Goal: Subscribe to service/newsletter

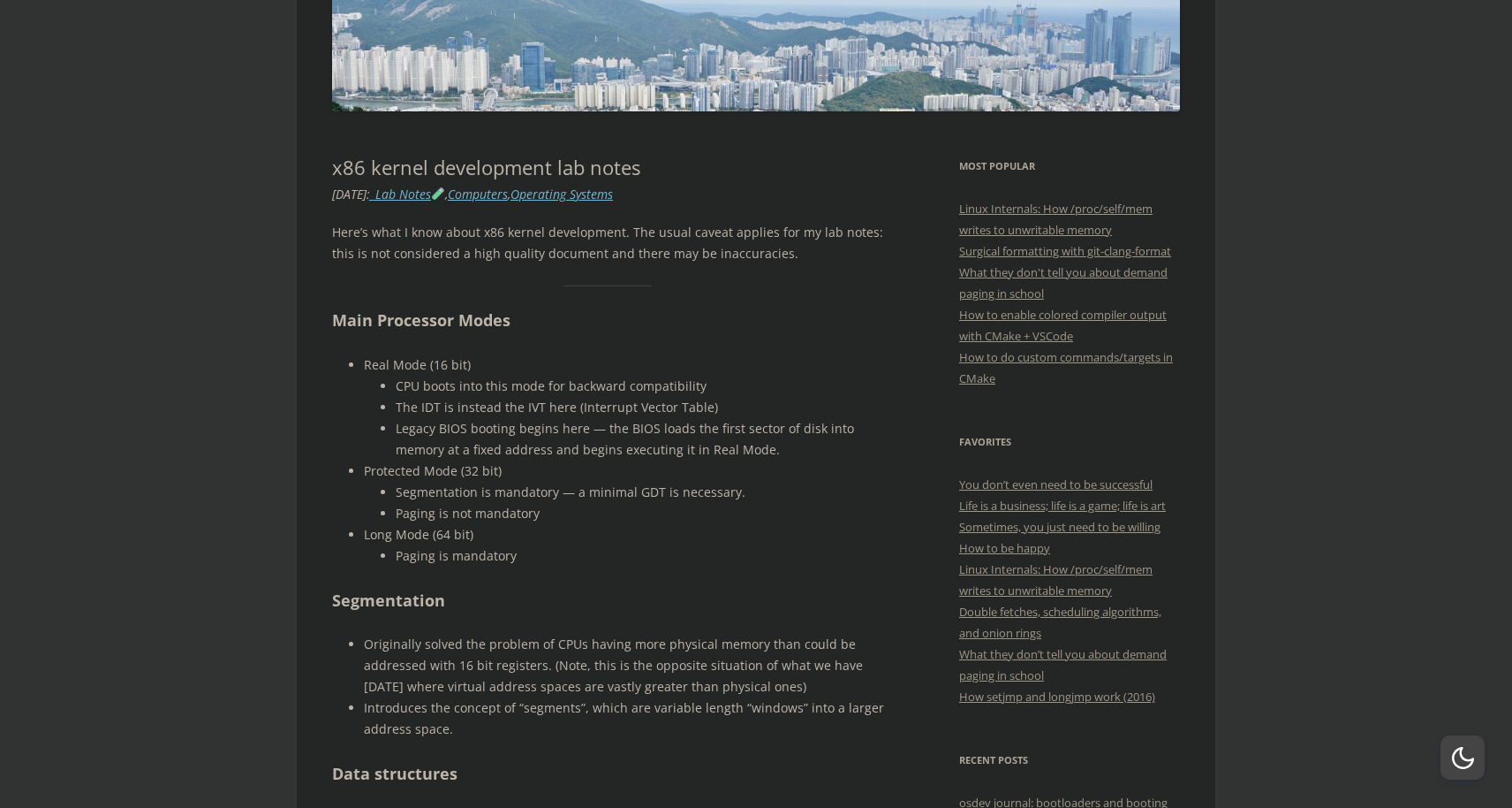
scroll to position [154, 0]
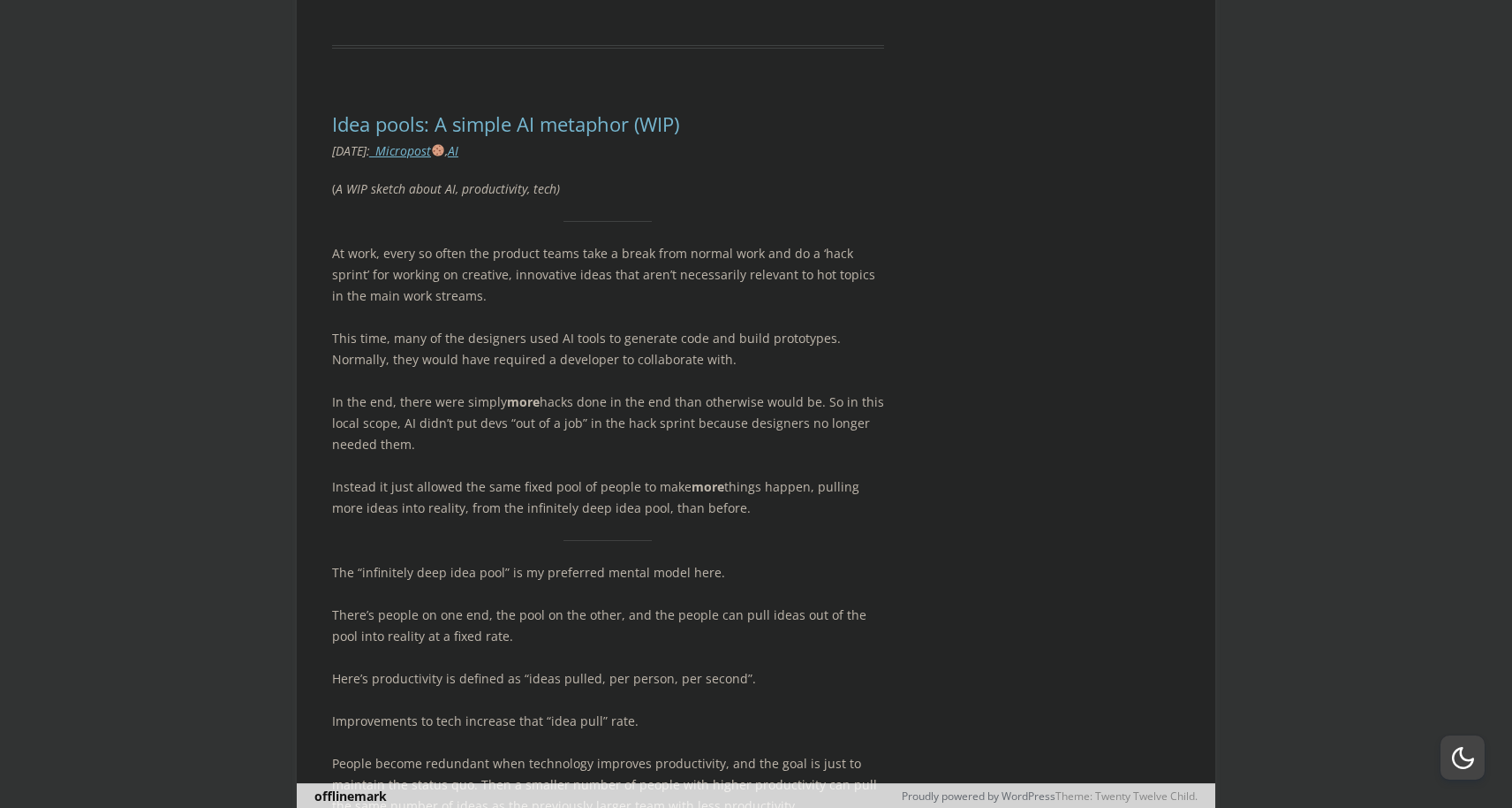
scroll to position [8330, 0]
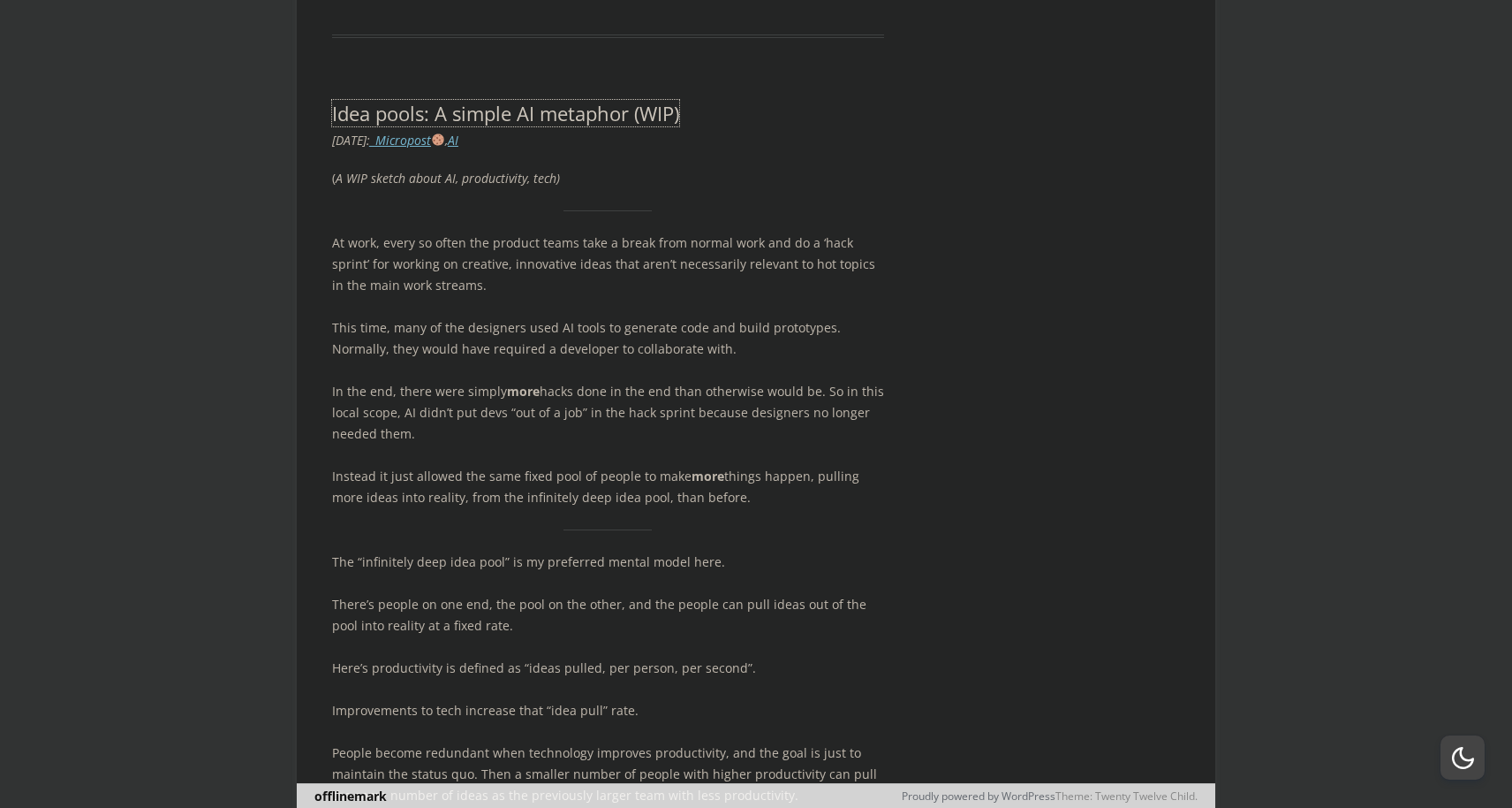
click at [575, 100] on link "Idea pools: A simple AI metaphor (WIP)" at bounding box center [506, 112] width 347 height 26
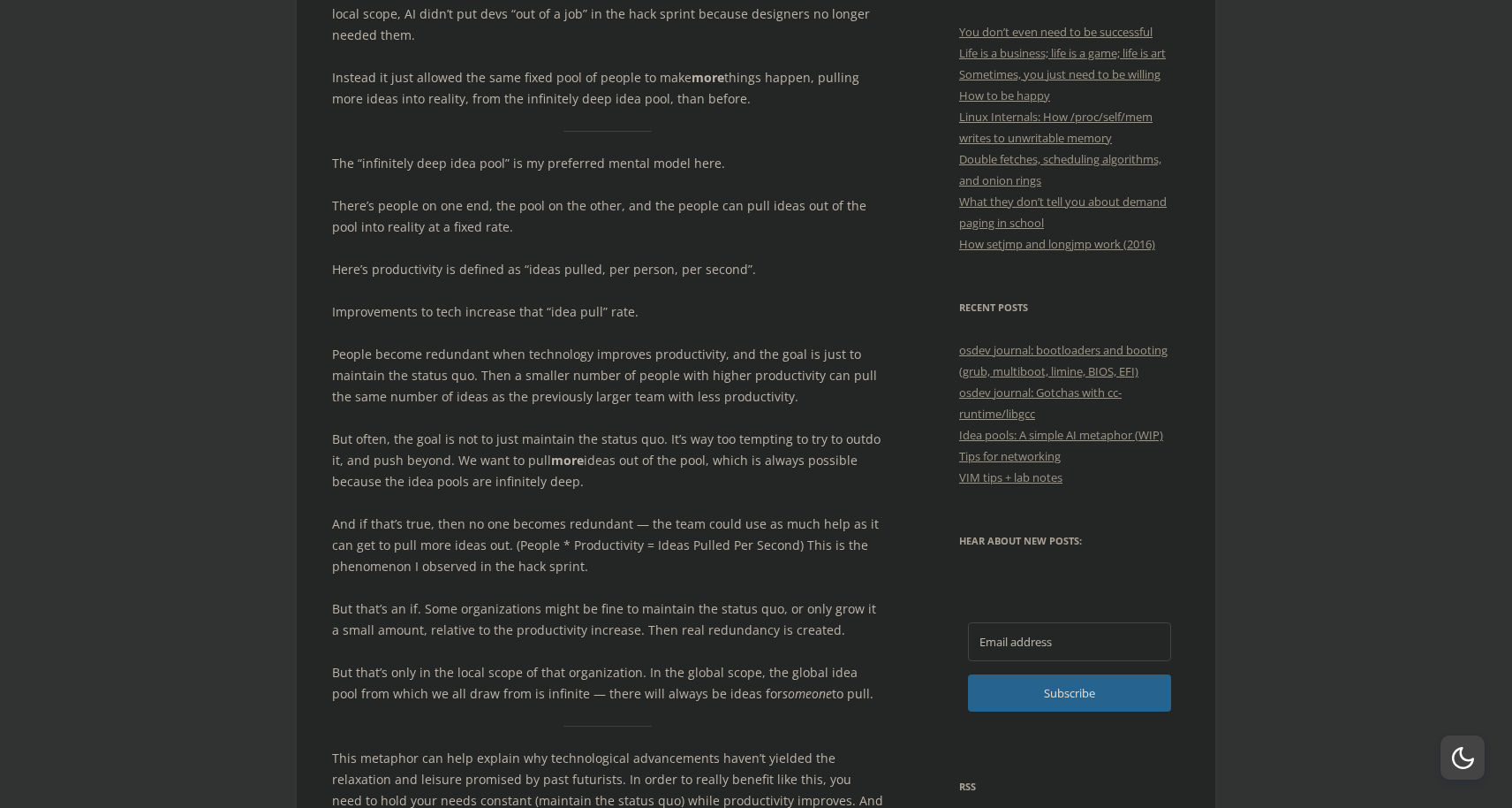
scroll to position [733, 0]
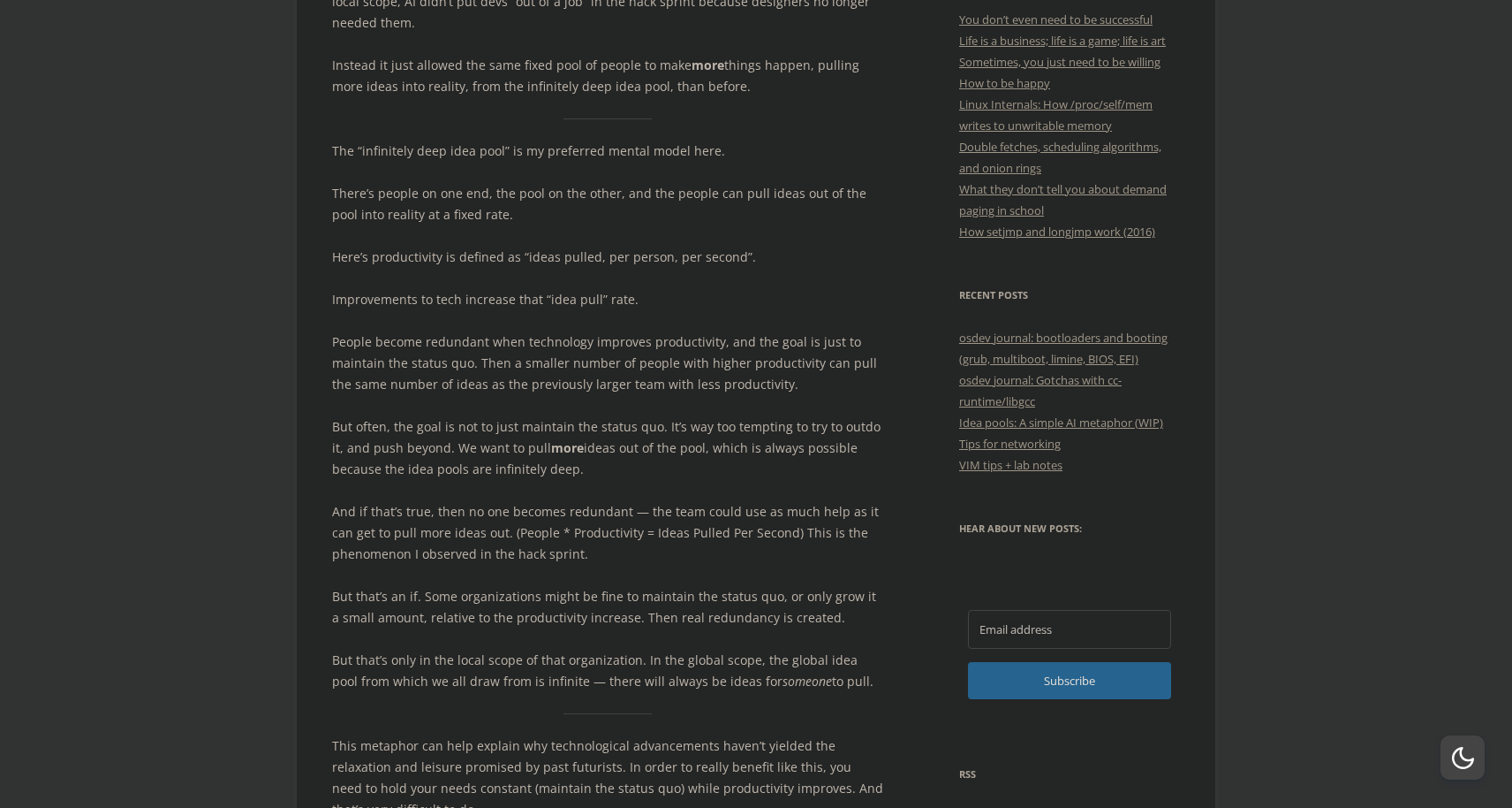
click at [445, 348] on p "People become redundant when technology improves productivity, and the goal is …" at bounding box center [608, 363] width 553 height 64
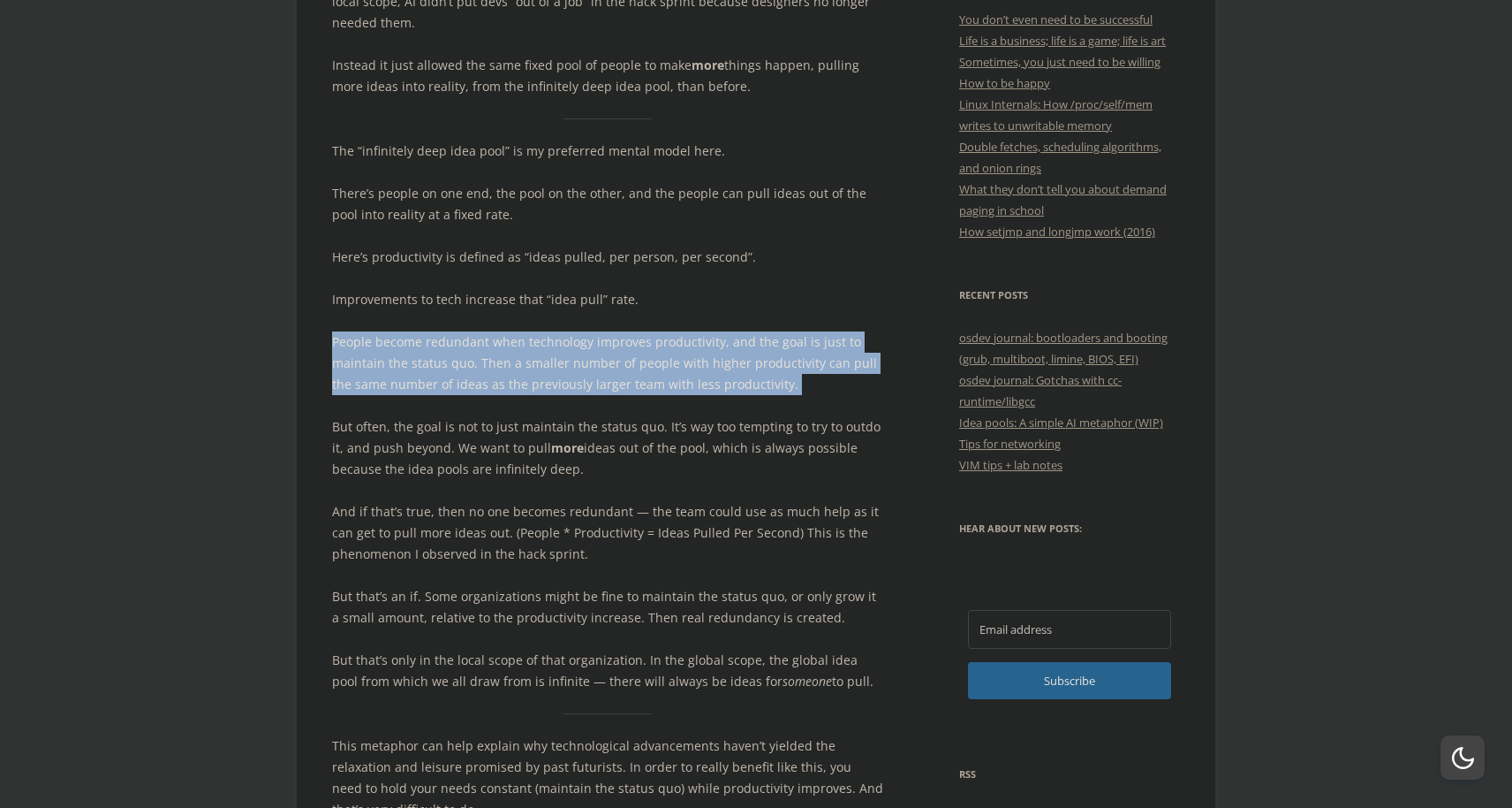
click at [445, 348] on p "People become redundant when technology improves productivity, and the goal is …" at bounding box center [608, 363] width 553 height 64
click at [466, 354] on p "People become redundant when technology improves productivity, and the goal is …" at bounding box center [608, 363] width 553 height 64
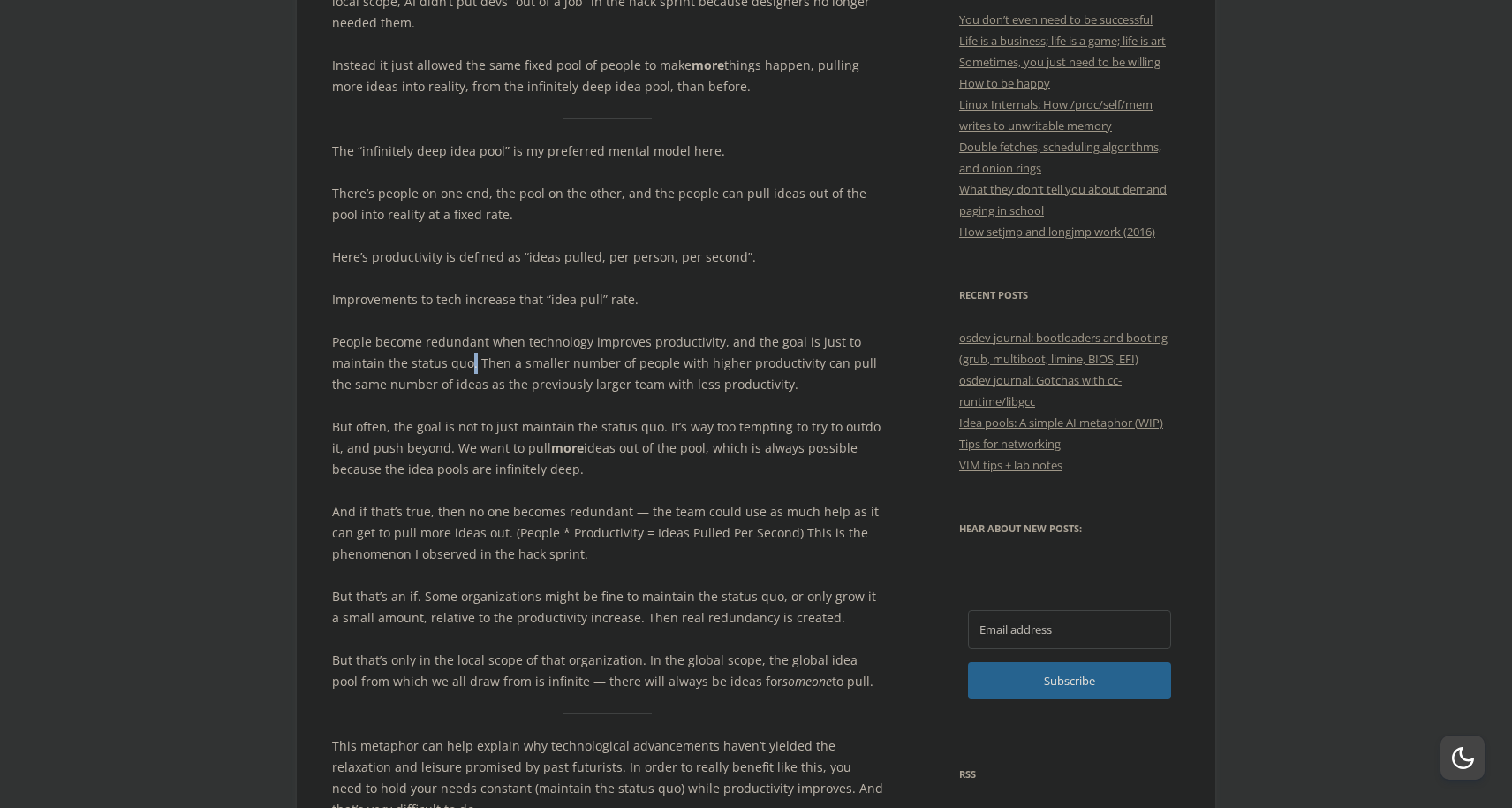
click at [466, 354] on p "People become redundant when technology improves productivity, and the goal is …" at bounding box center [608, 363] width 553 height 64
click at [462, 342] on p "People become redundant when technology improves productivity, and the goal is …" at bounding box center [608, 363] width 553 height 64
click at [541, 375] on p "People become redundant when technology improves productivity, and the goal is …" at bounding box center [608, 363] width 553 height 64
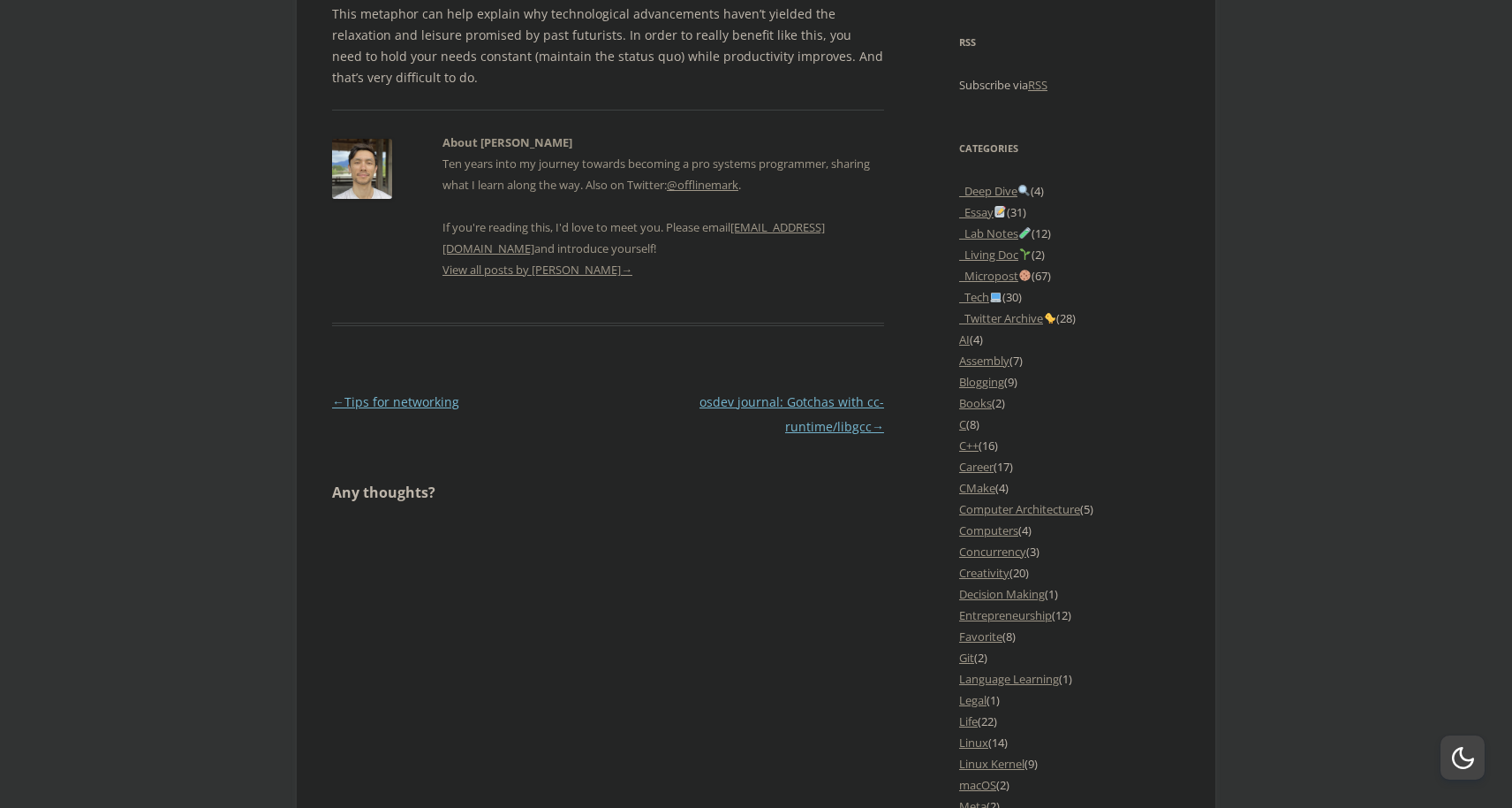
scroll to position [1487, 0]
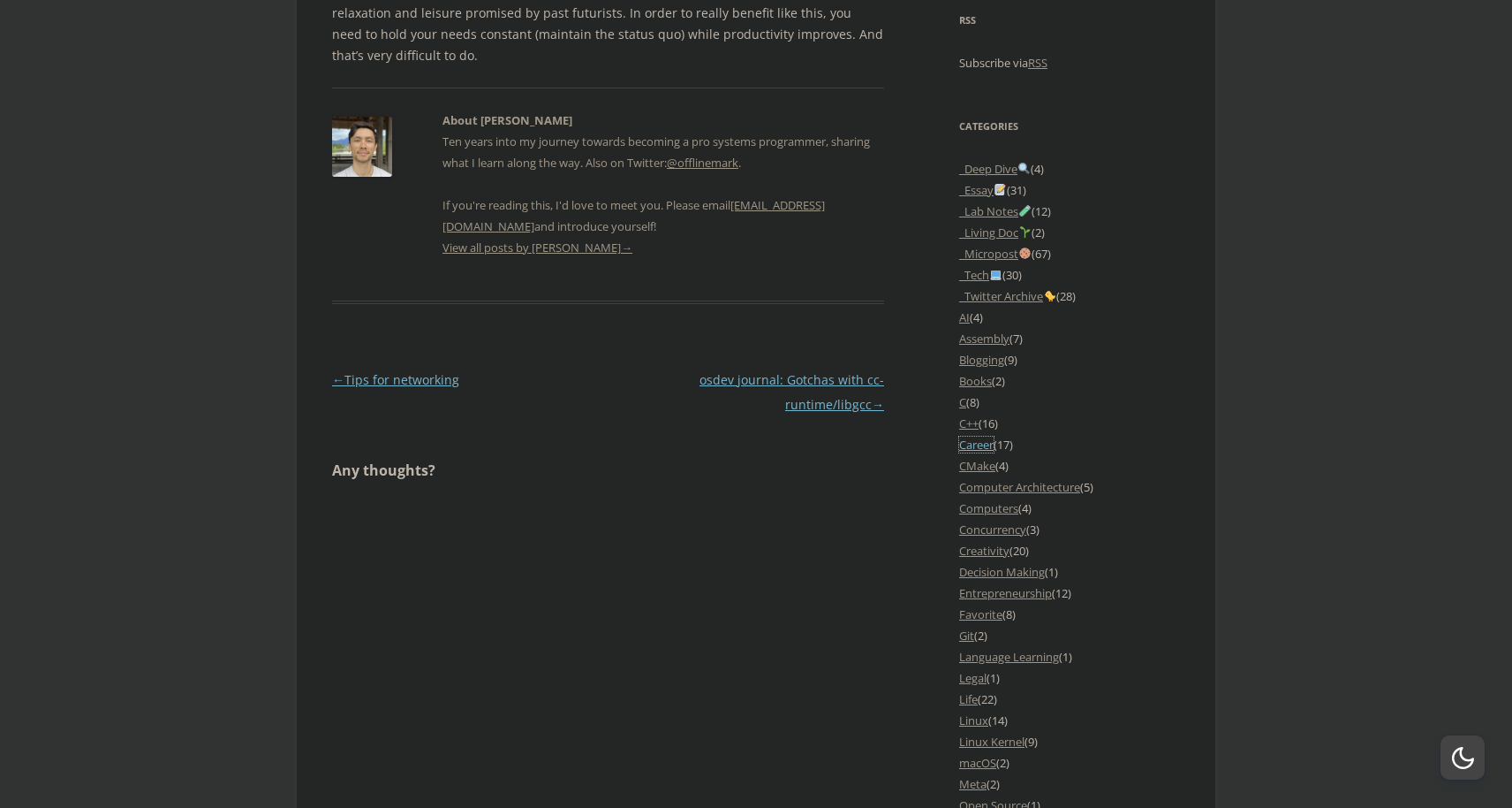
click at [973, 445] on link "Career" at bounding box center [977, 445] width 34 height 16
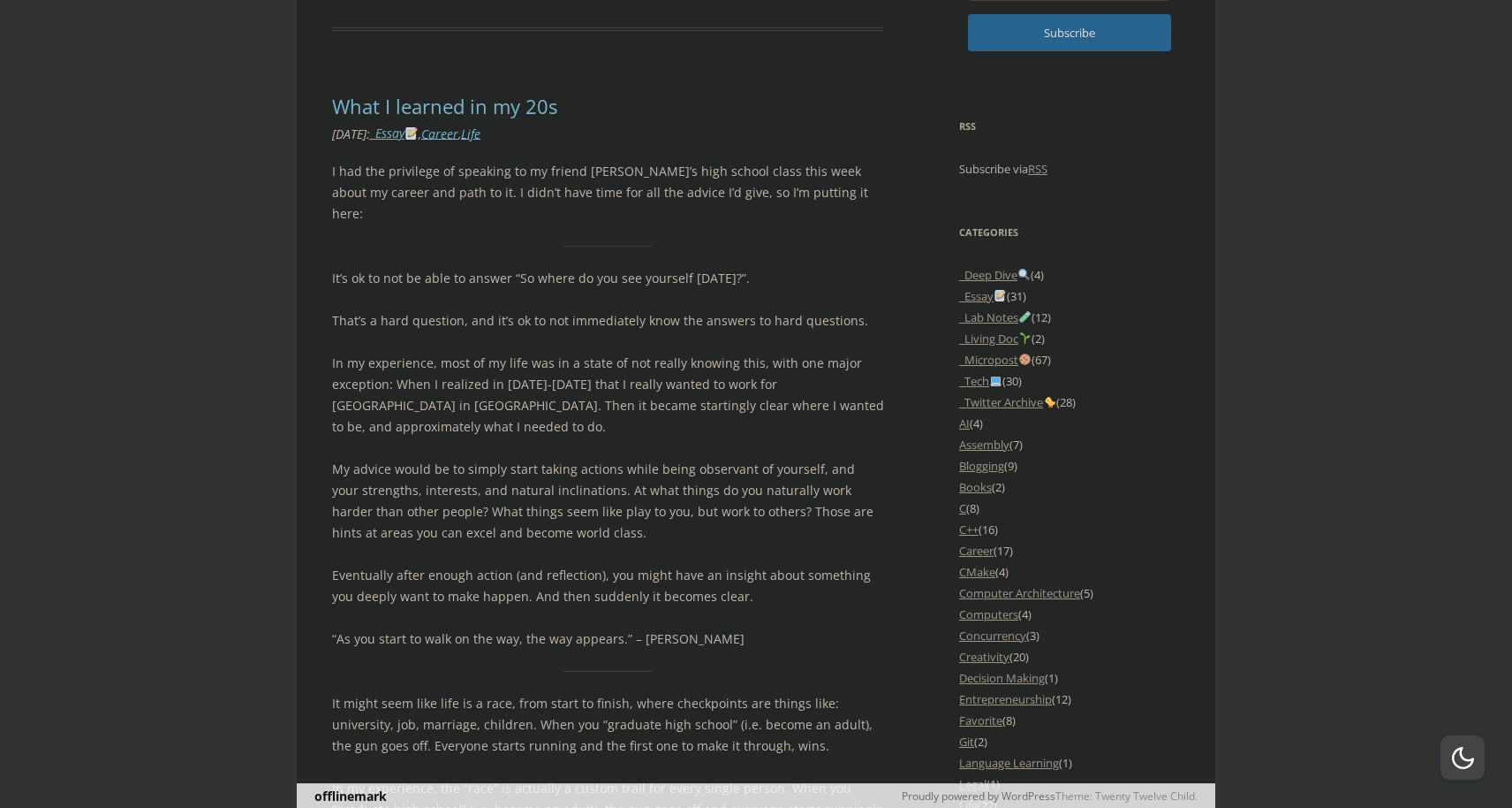
scroll to position [1458, 0]
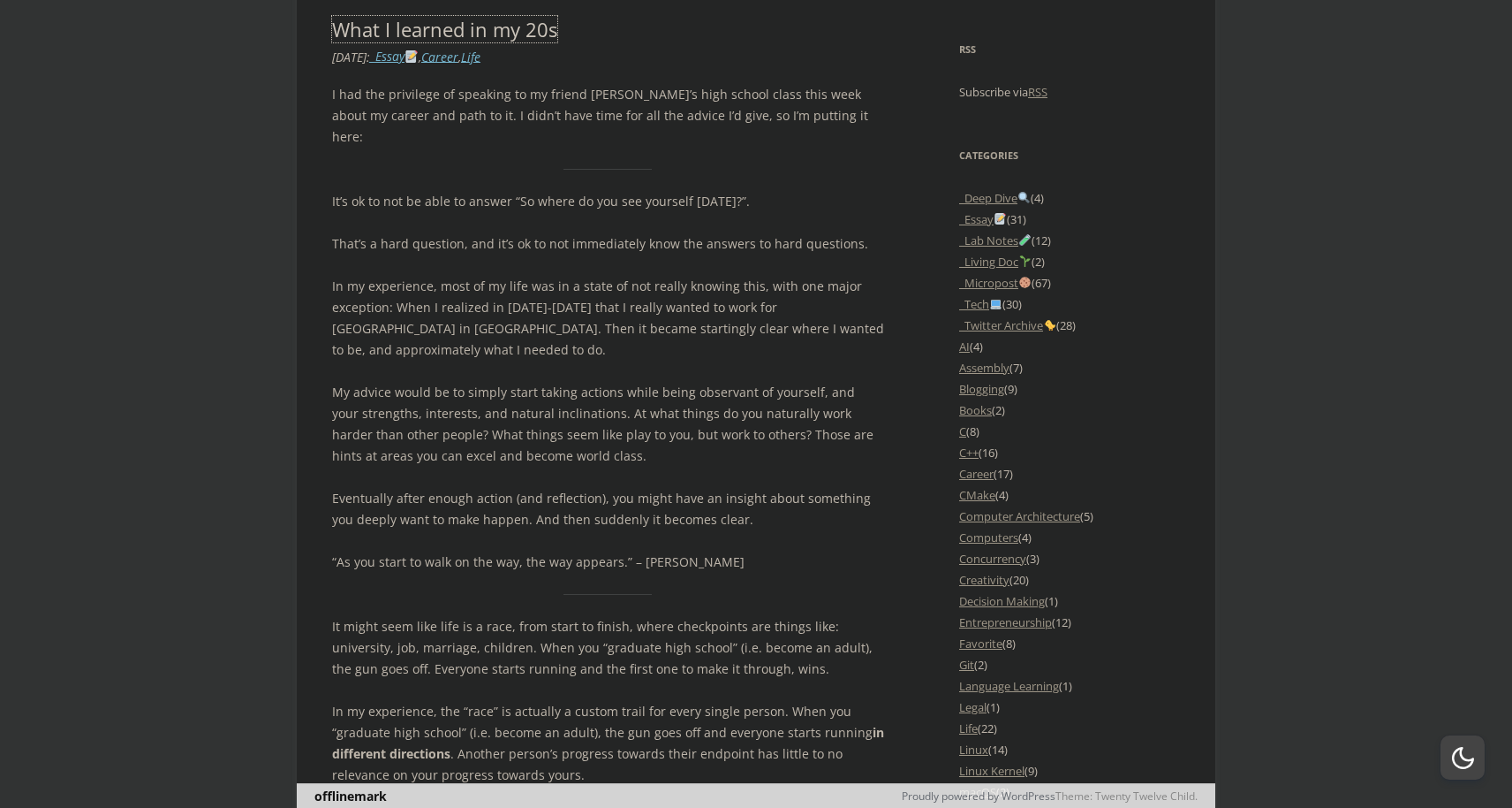
click at [497, 35] on link "What I learned in my 20s" at bounding box center [445, 29] width 225 height 26
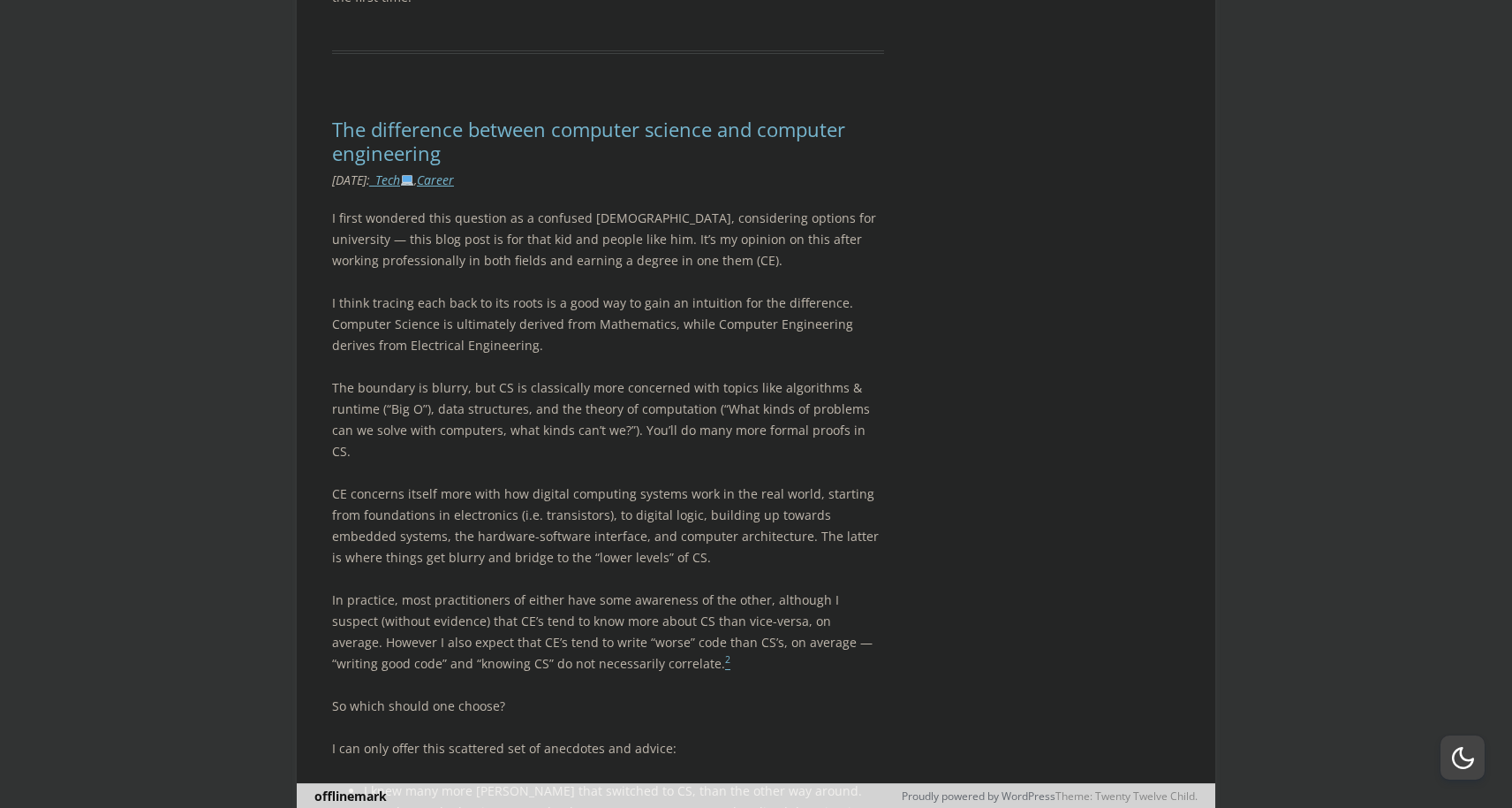
scroll to position [4238, 0]
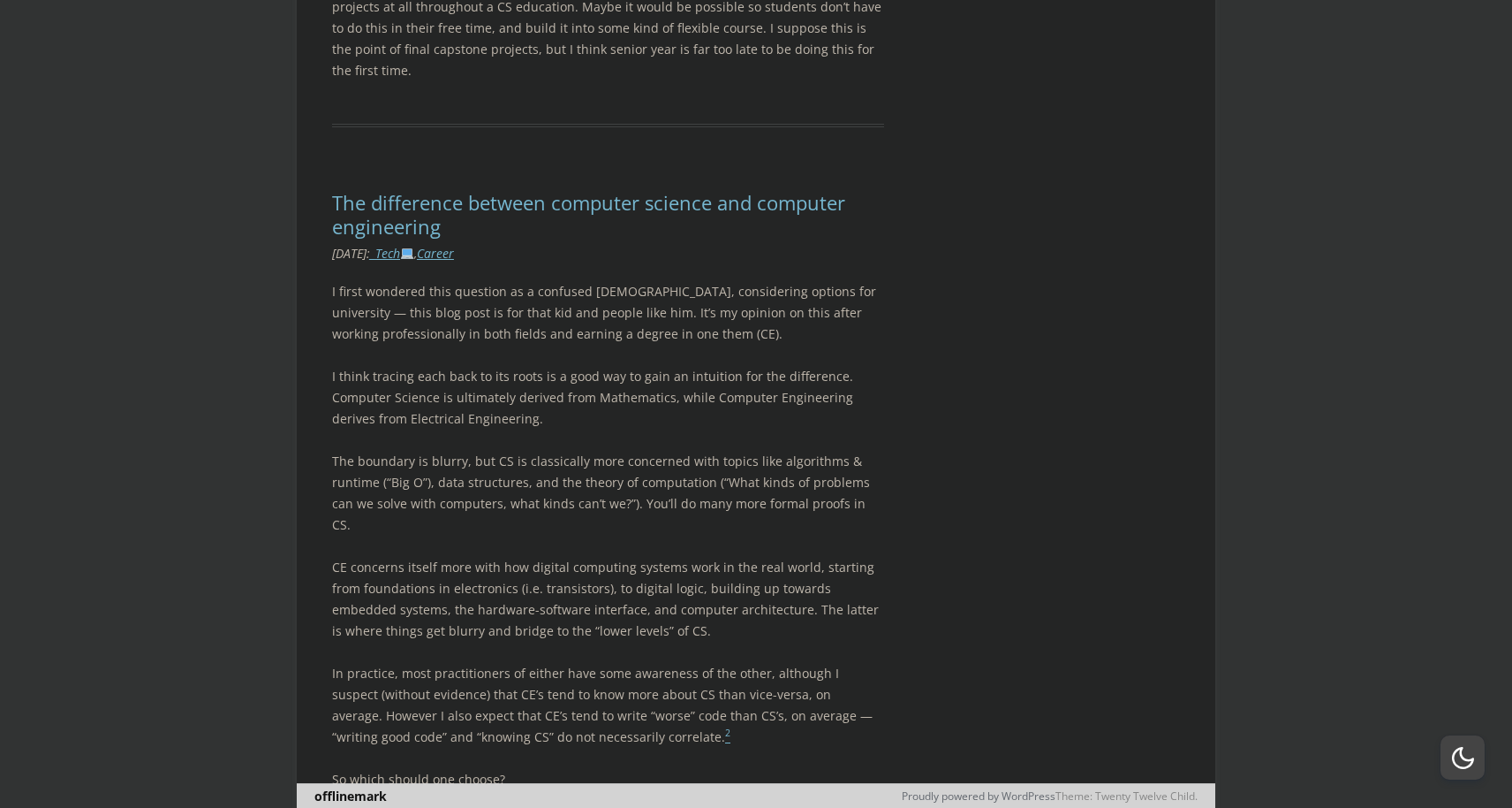
click at [608, 79] on div "Category Archives: Career Tips for networking Leave a reply June 27, 2025 : _Li…" at bounding box center [608, 427] width 553 height 8482
click at [606, 189] on link "The difference between computer science and computer engineering" at bounding box center [588, 213] width 513 height 49
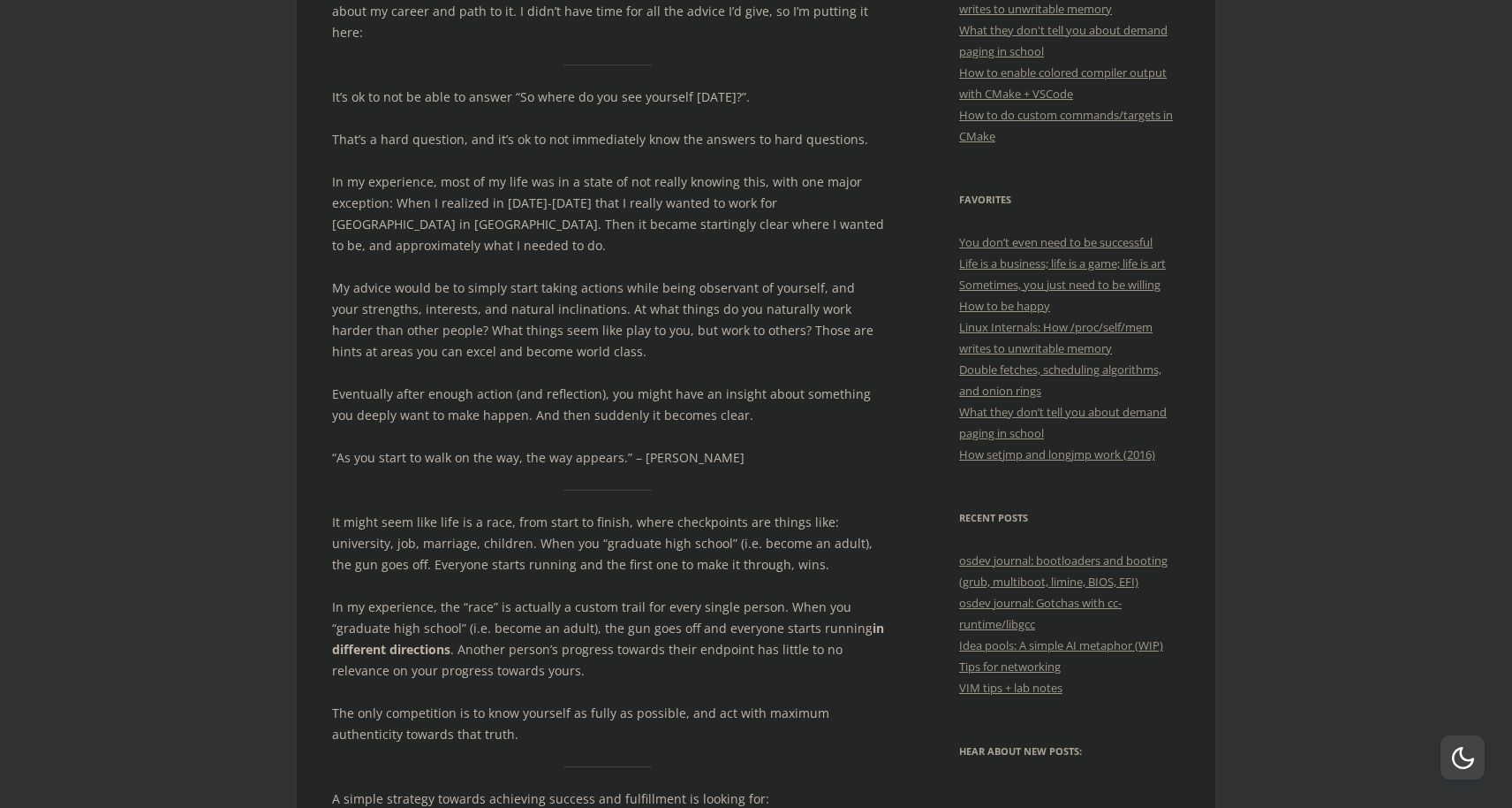
scroll to position [516, 0]
click at [761, 171] on p "In my experience, most of my life was in a state of not really knowing this, wi…" at bounding box center [608, 209] width 553 height 84
click at [688, 461] on div "I had the privilege of speaking to my friend Andre’s high school class this wee…" at bounding box center [608, 719] width 553 height 1490
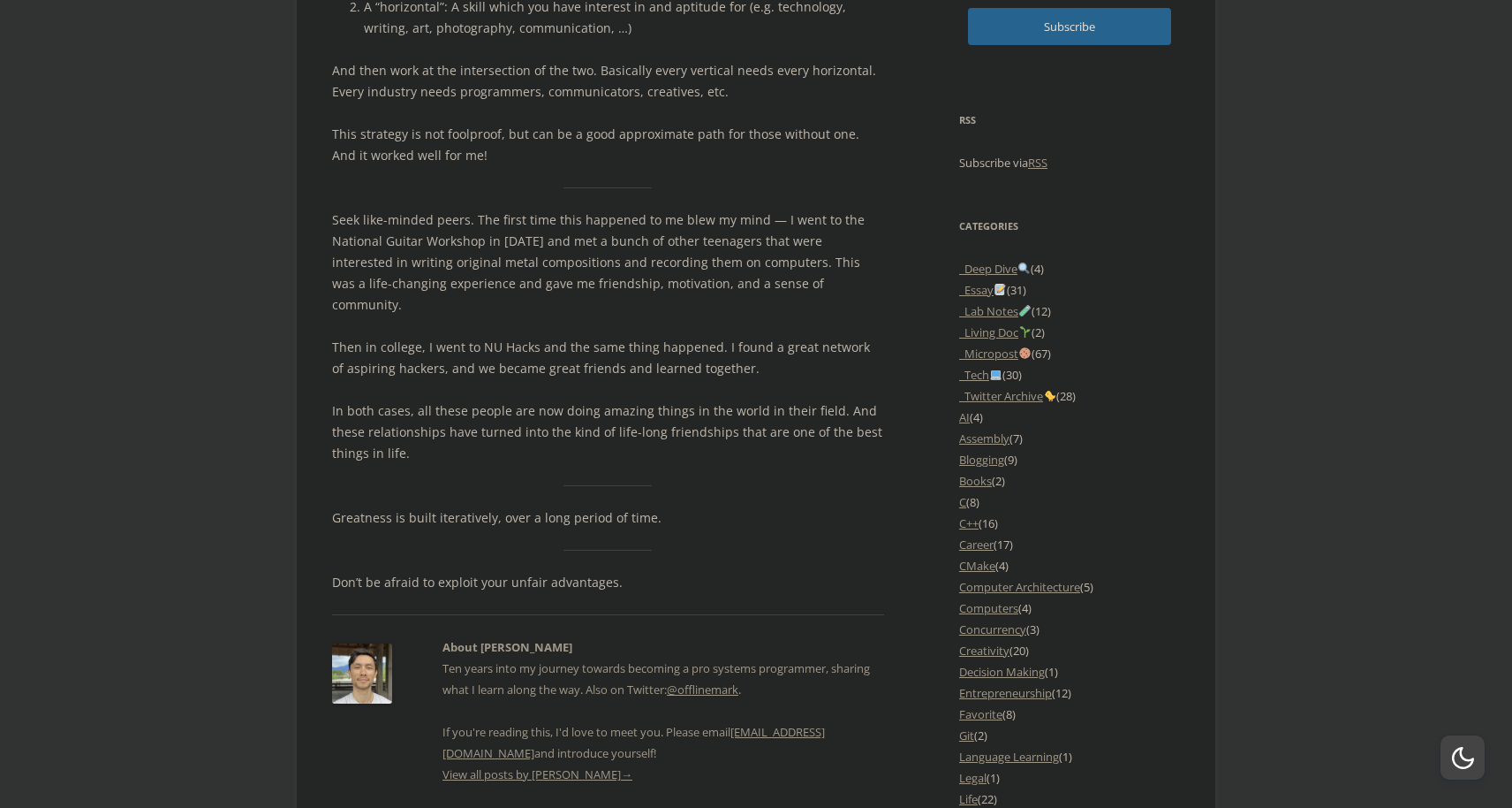
scroll to position [1467, 0]
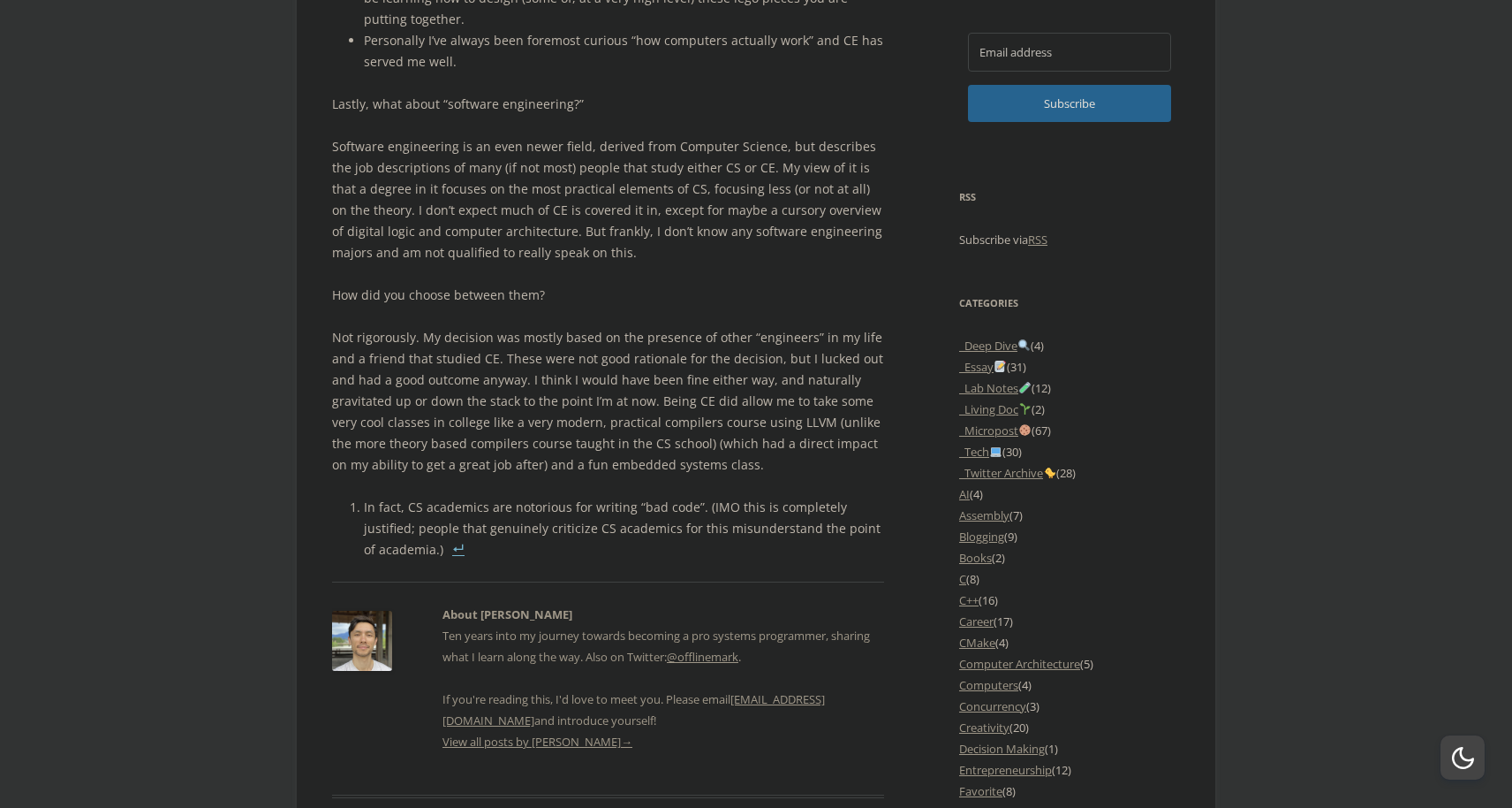
scroll to position [1354, 0]
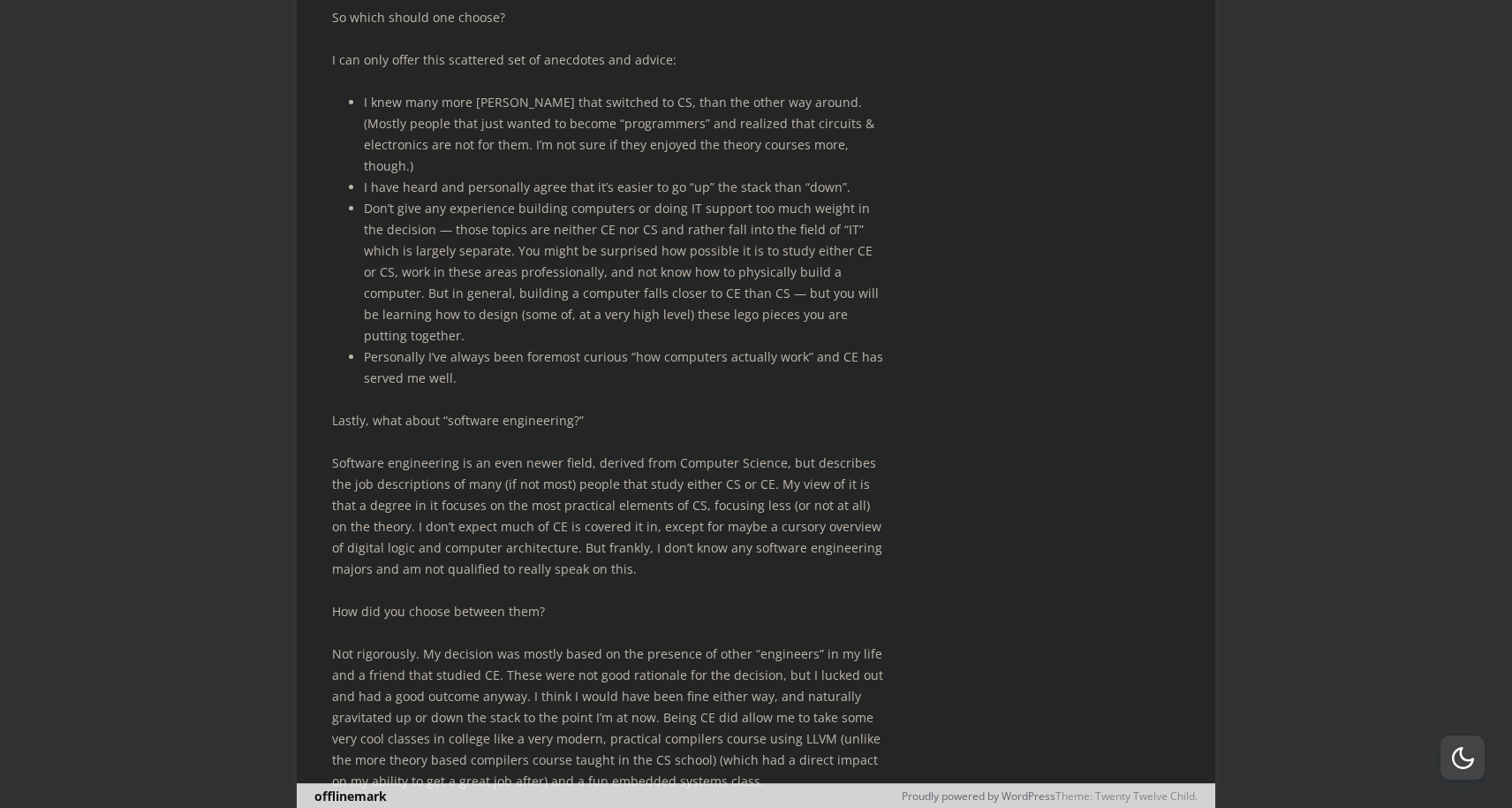
scroll to position [5558, 0]
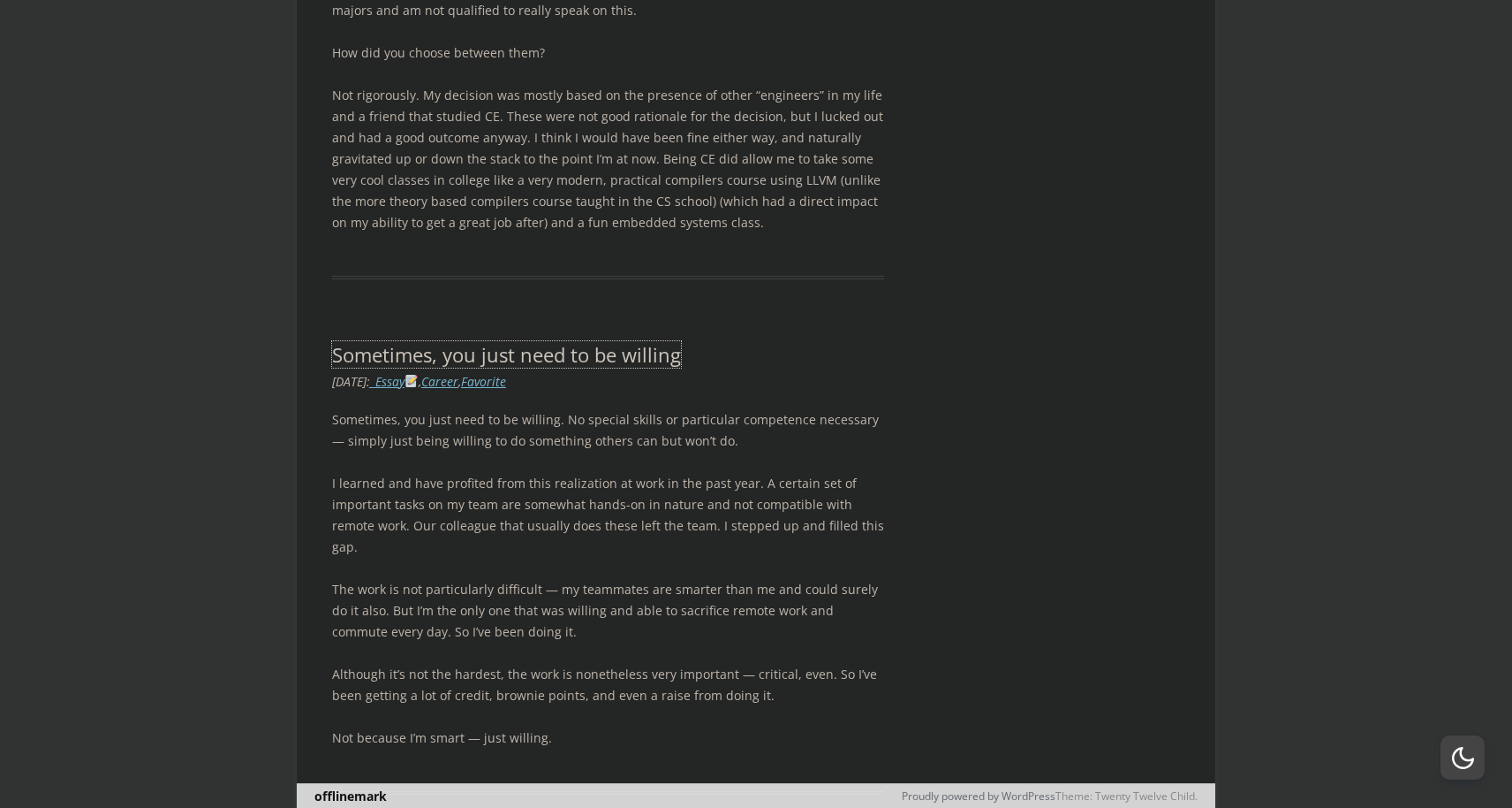
click at [622, 342] on link "Sometimes, you just need to be willing" at bounding box center [507, 354] width 349 height 26
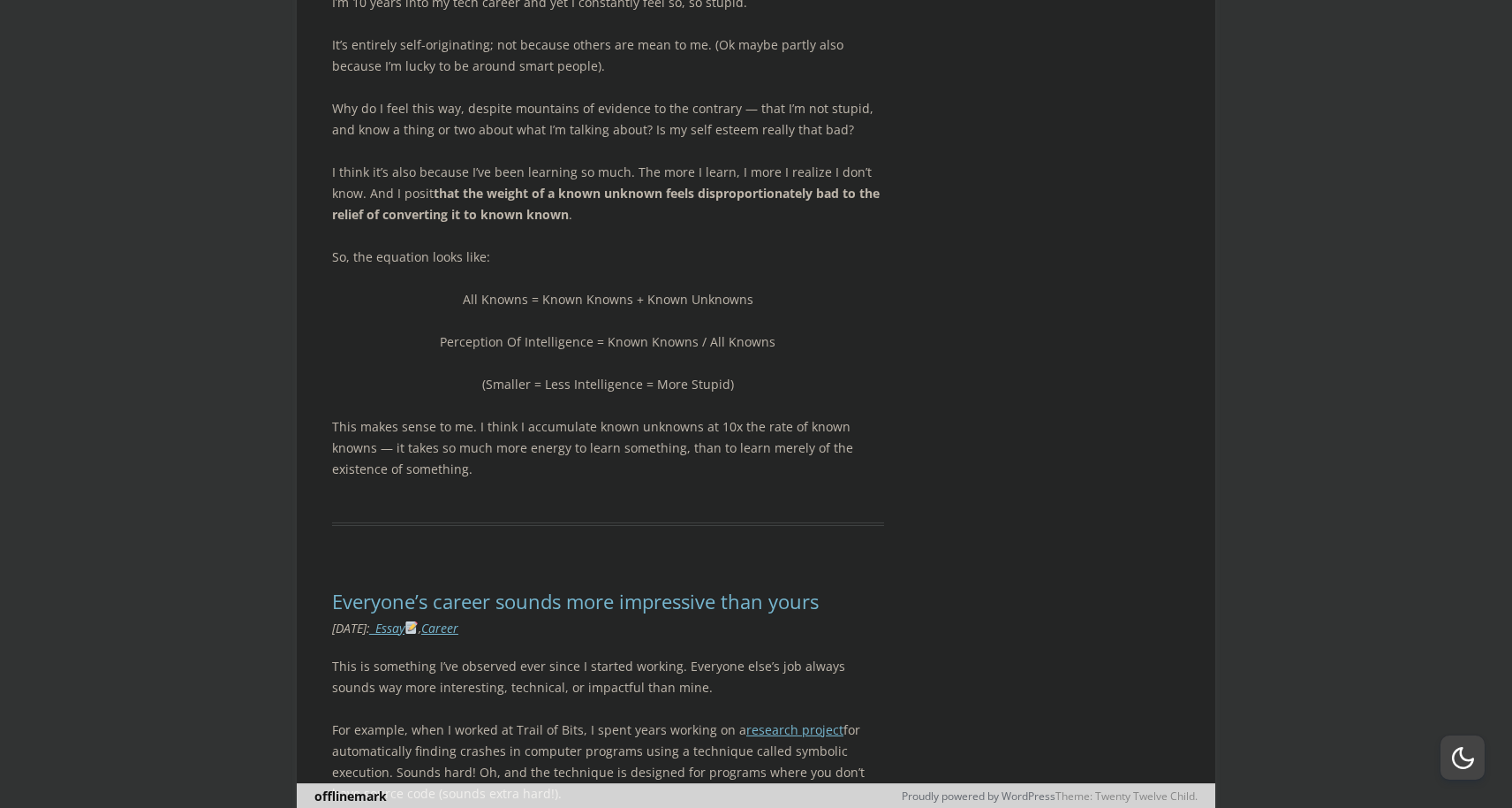
scroll to position [7401, 0]
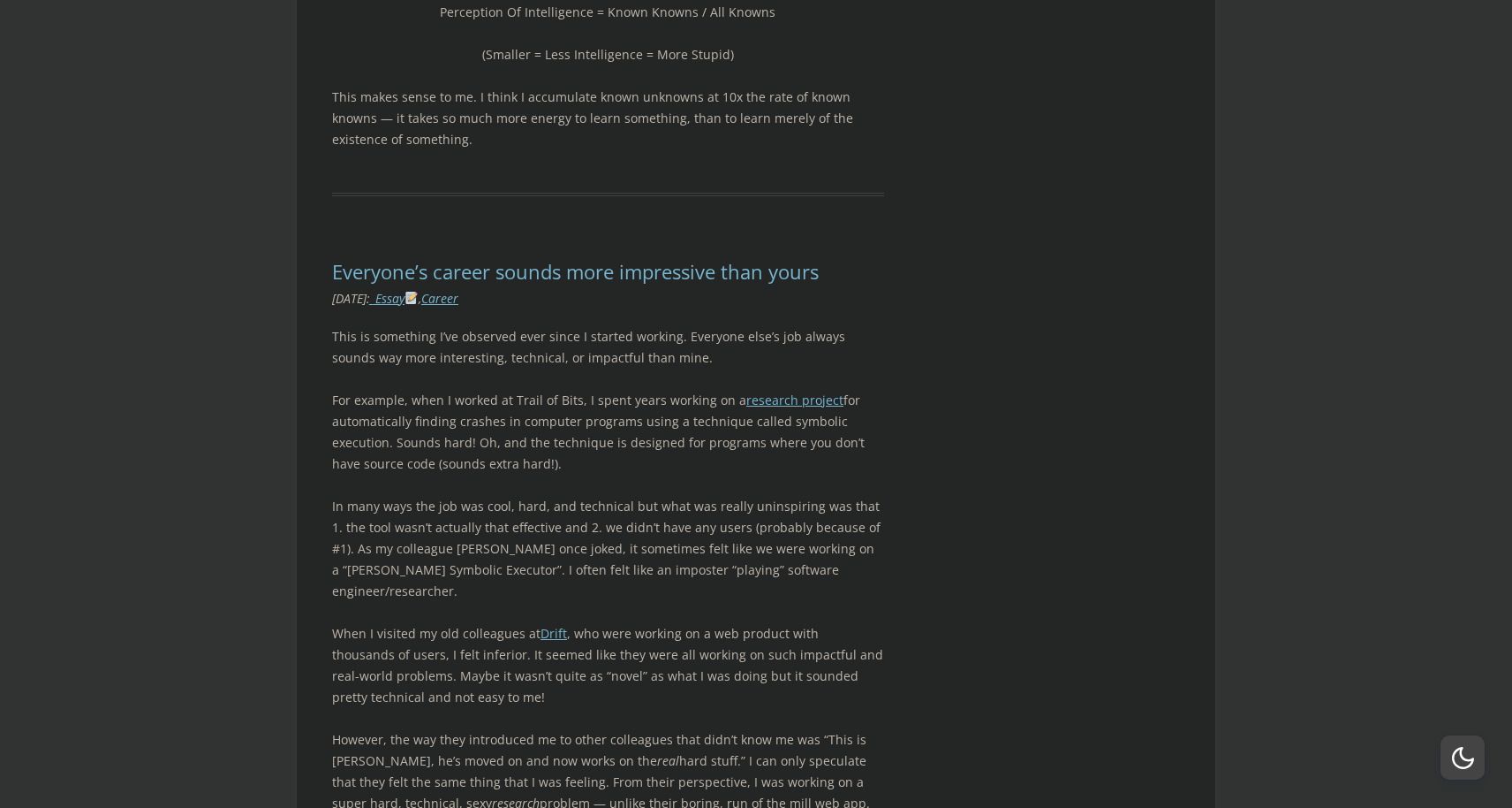
scroll to position [7448, 0]
click at [605, 256] on link "Everyone’s career sounds more impressive than yours" at bounding box center [576, 269] width 487 height 26
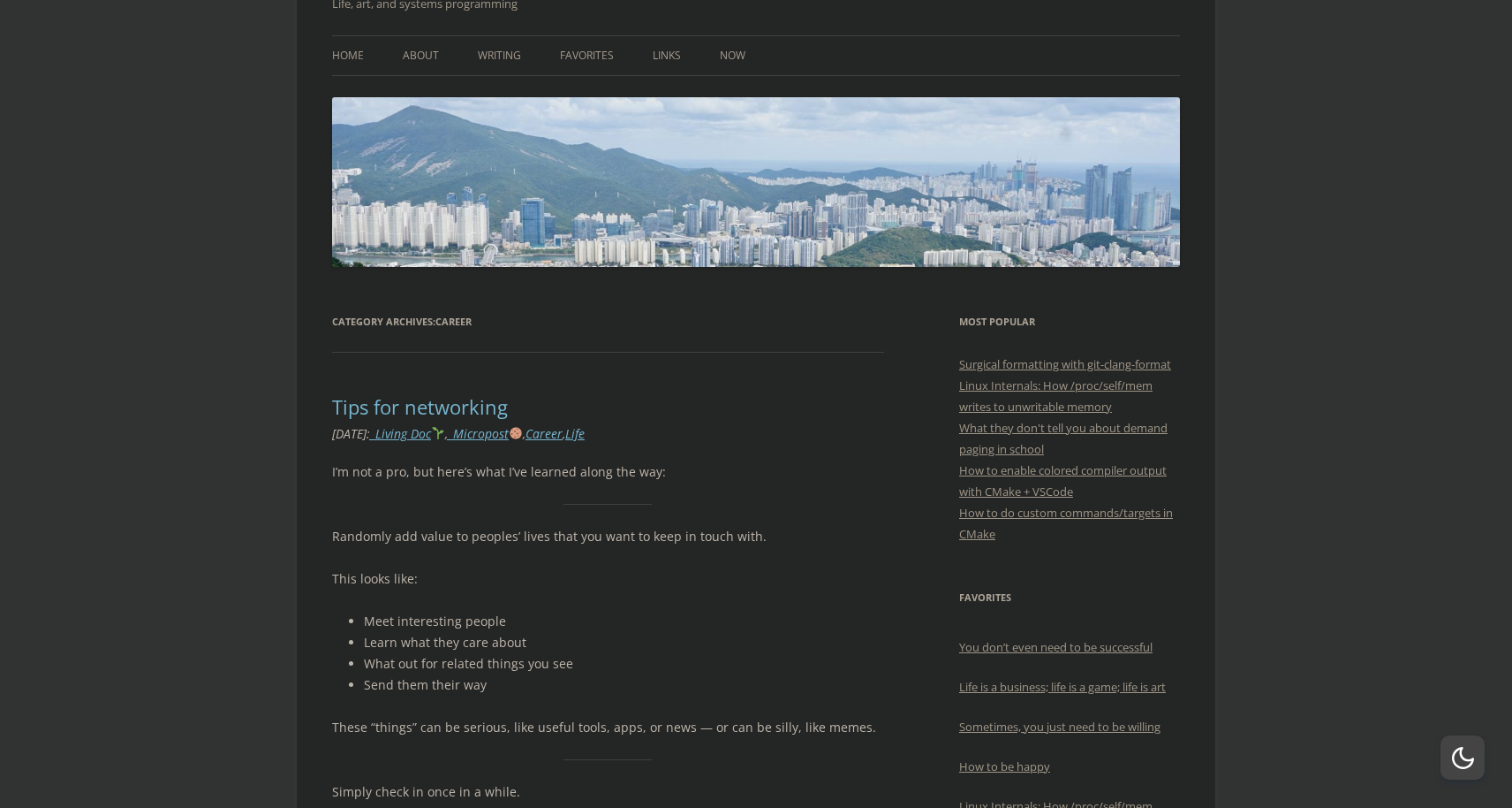
scroll to position [0, 0]
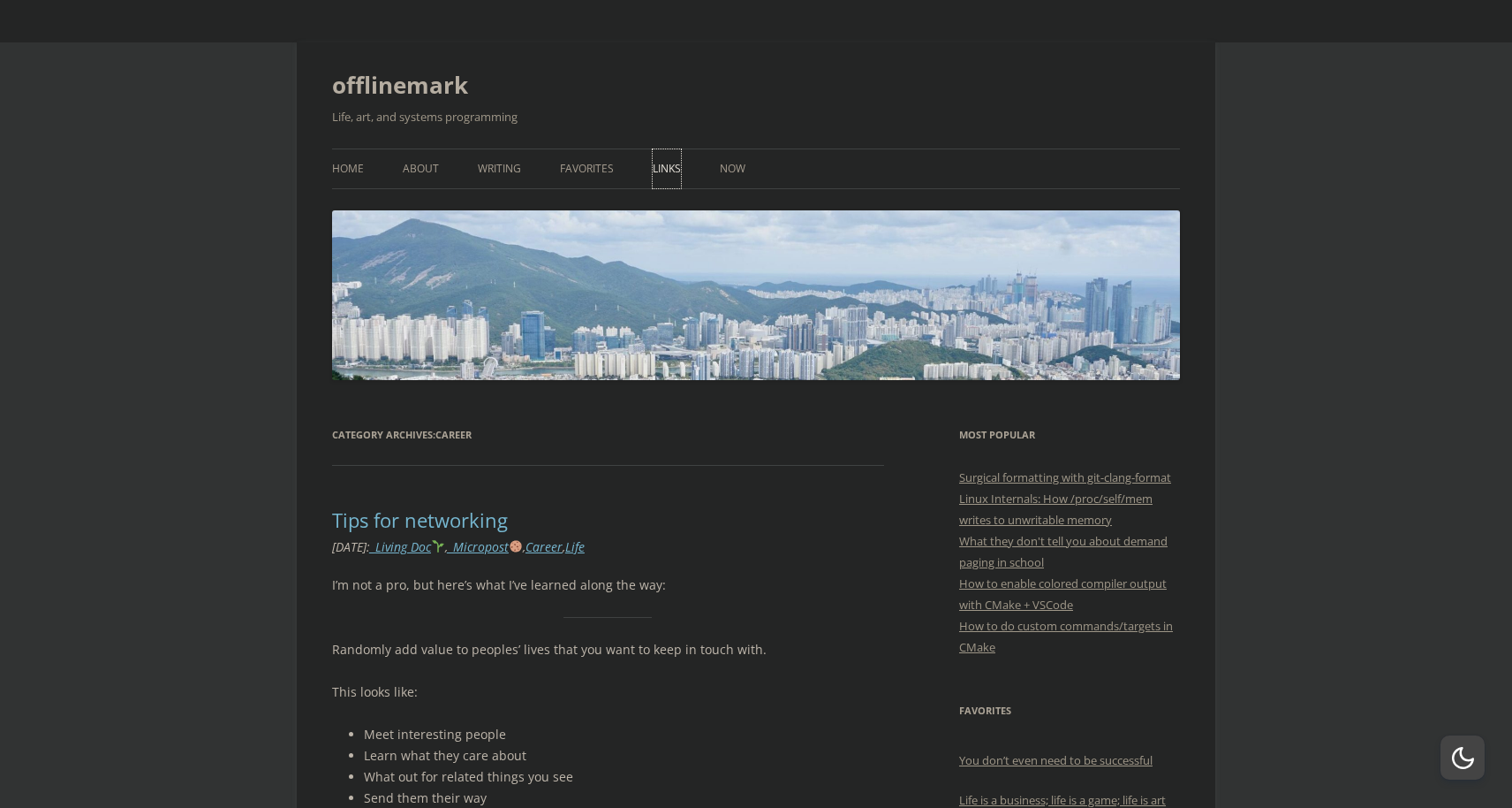
click at [673, 172] on link "Links" at bounding box center [667, 168] width 28 height 39
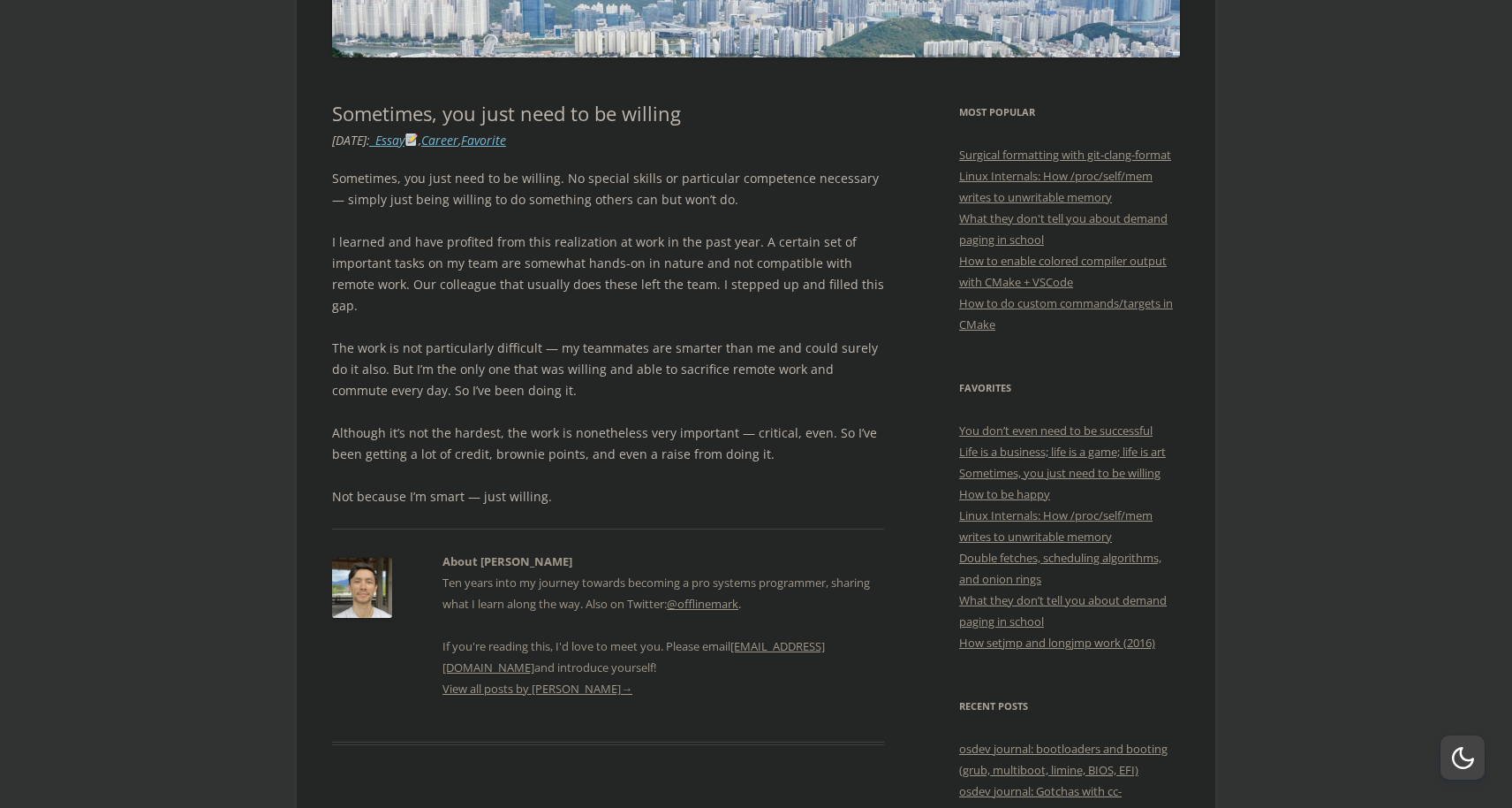
scroll to position [307, 0]
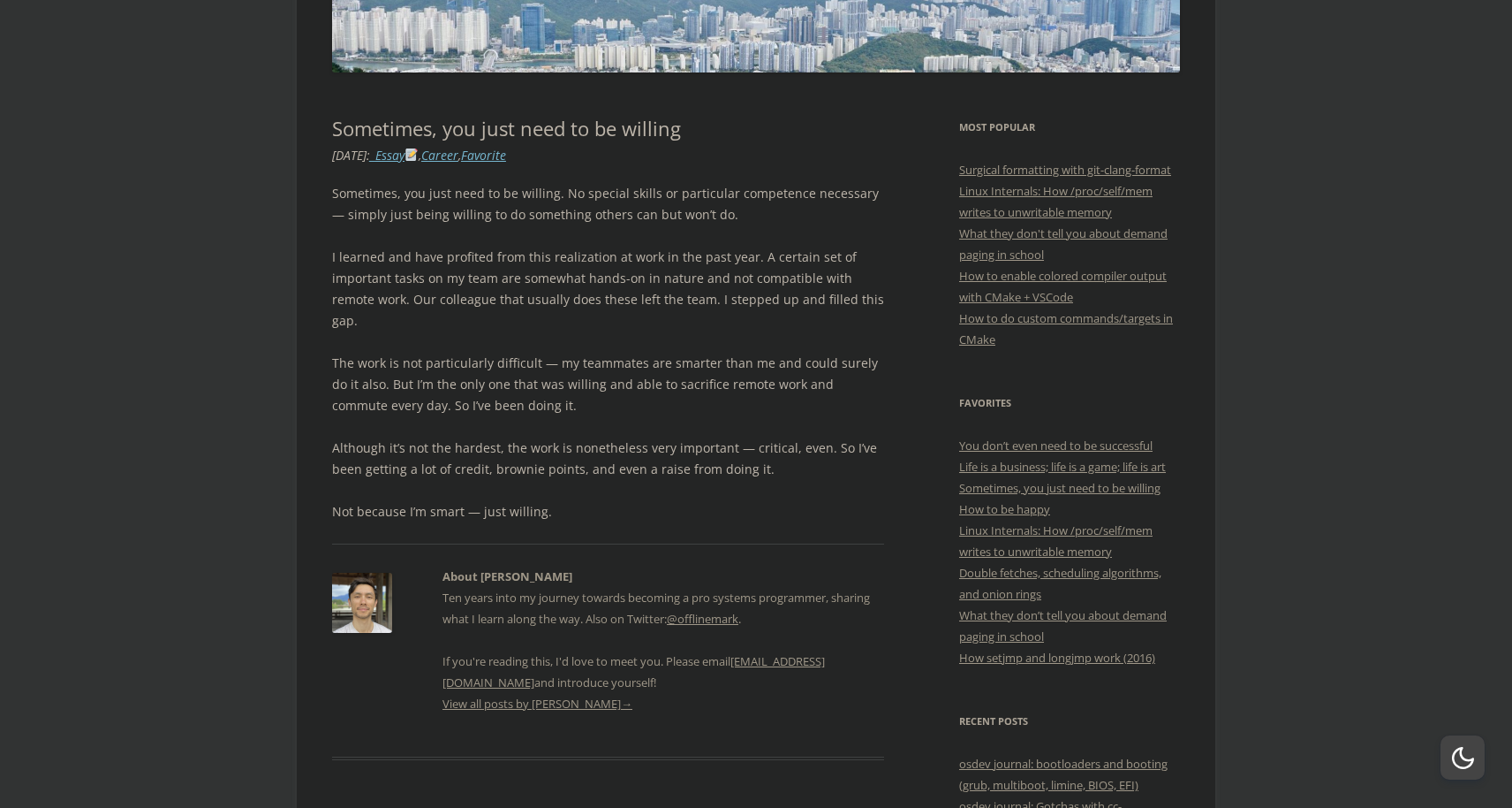
click at [619, 502] on p "Not because I’m smart — just willing." at bounding box center [608, 512] width 553 height 22
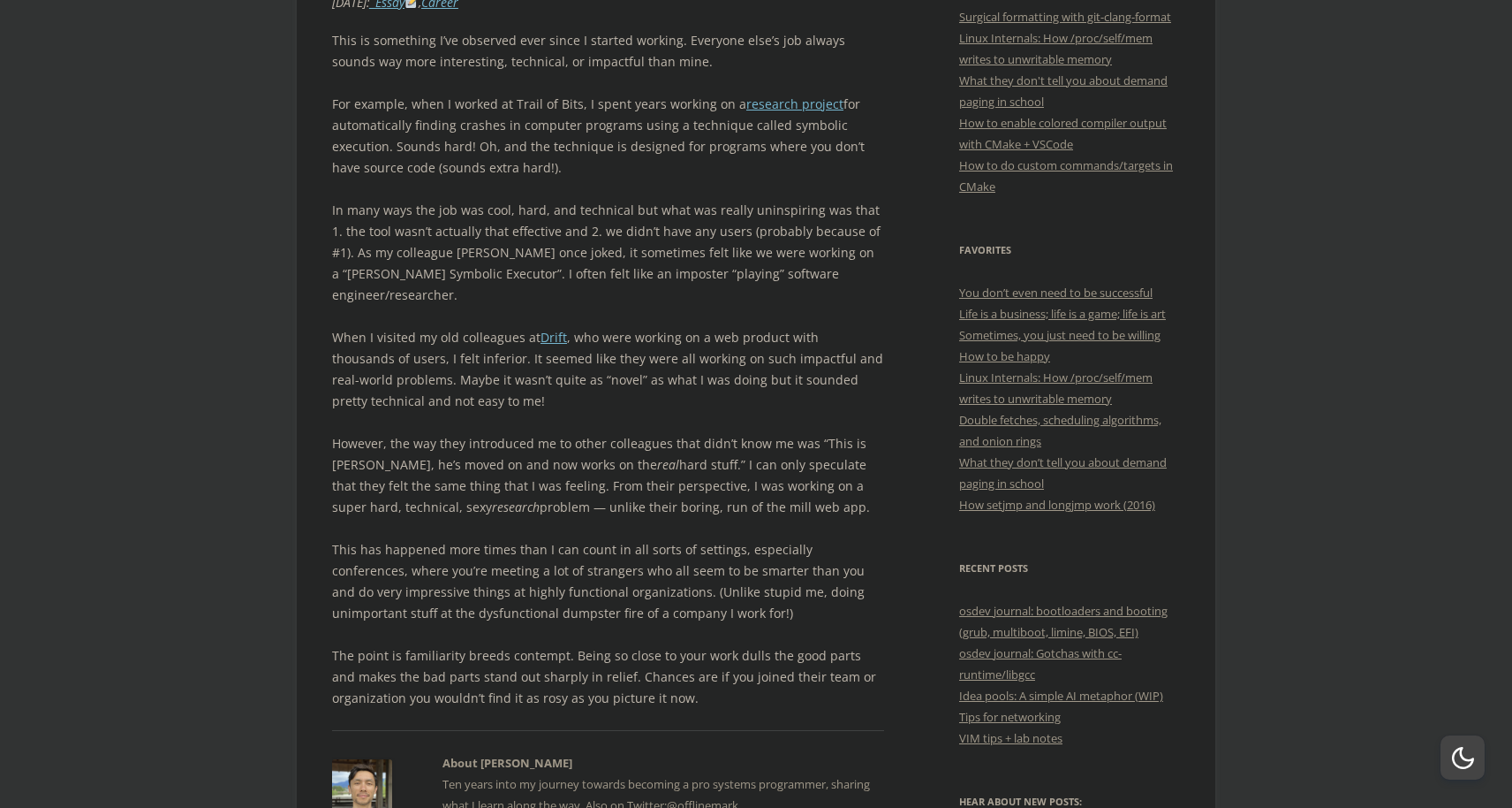
scroll to position [470, 0]
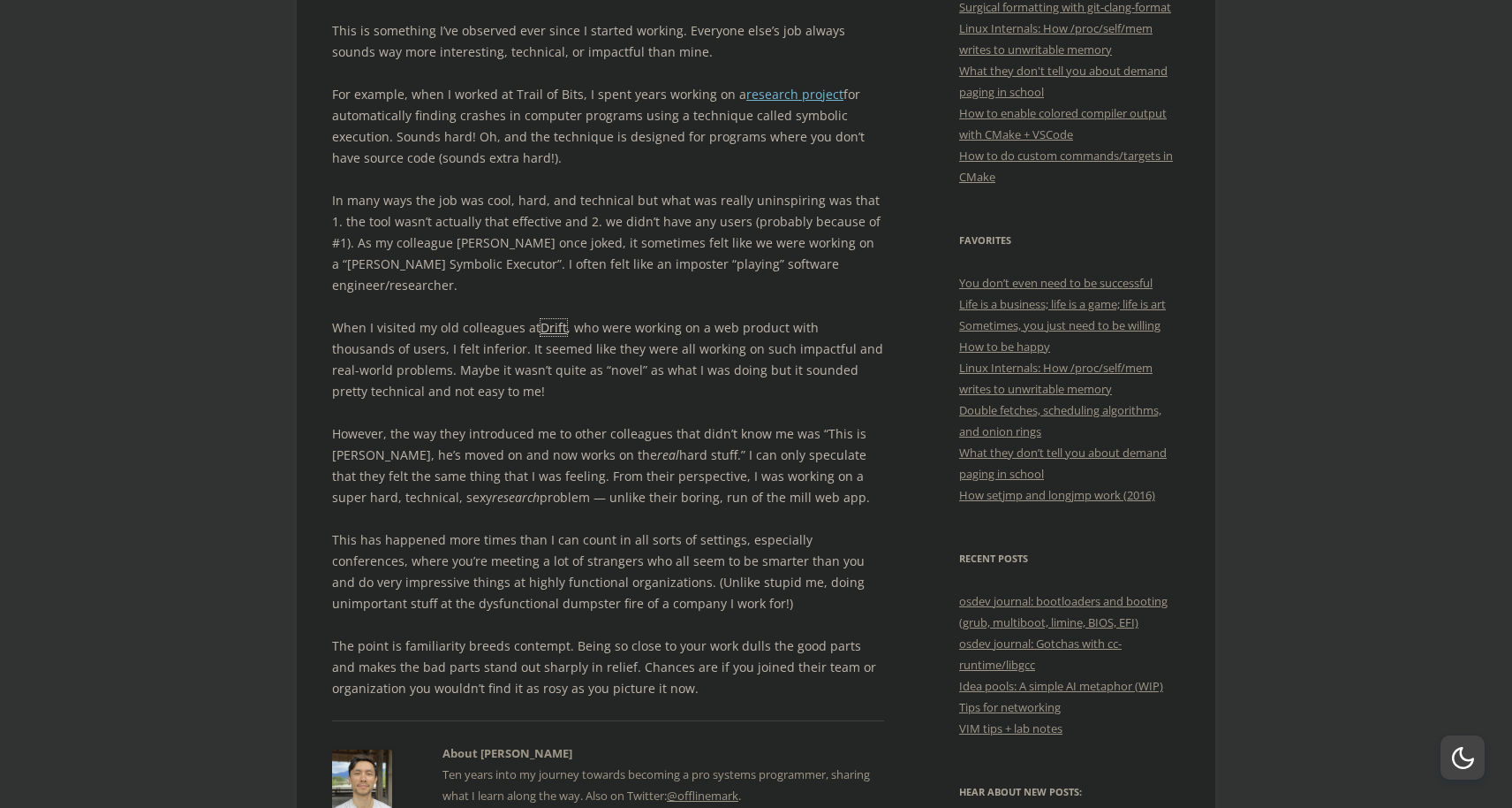
click at [550, 319] on link "Drift" at bounding box center [553, 327] width 26 height 17
click at [706, 465] on p "However, the way they introduced me to other colleagues that didn’t know me was…" at bounding box center [608, 466] width 553 height 84
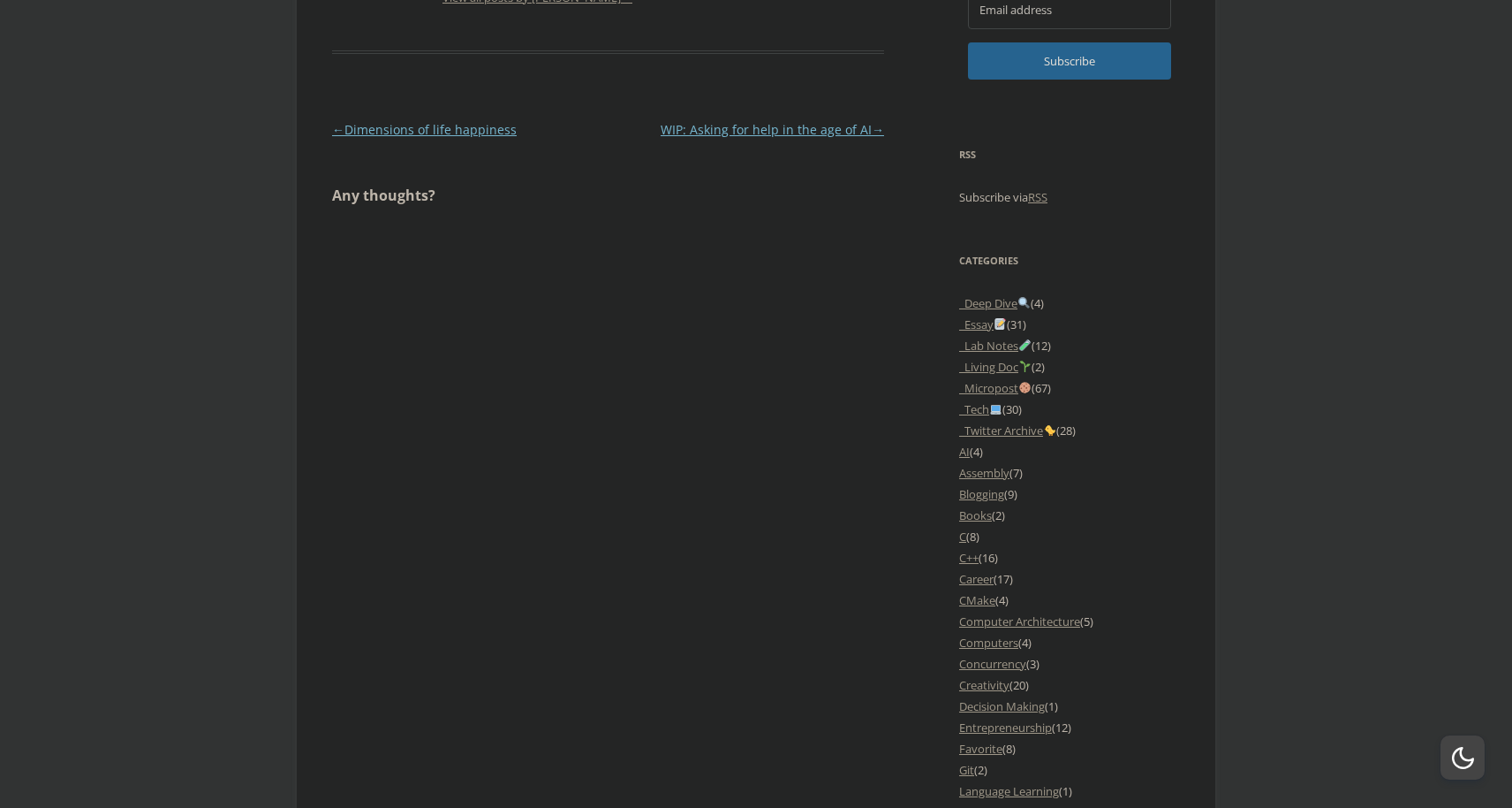
scroll to position [1362, 0]
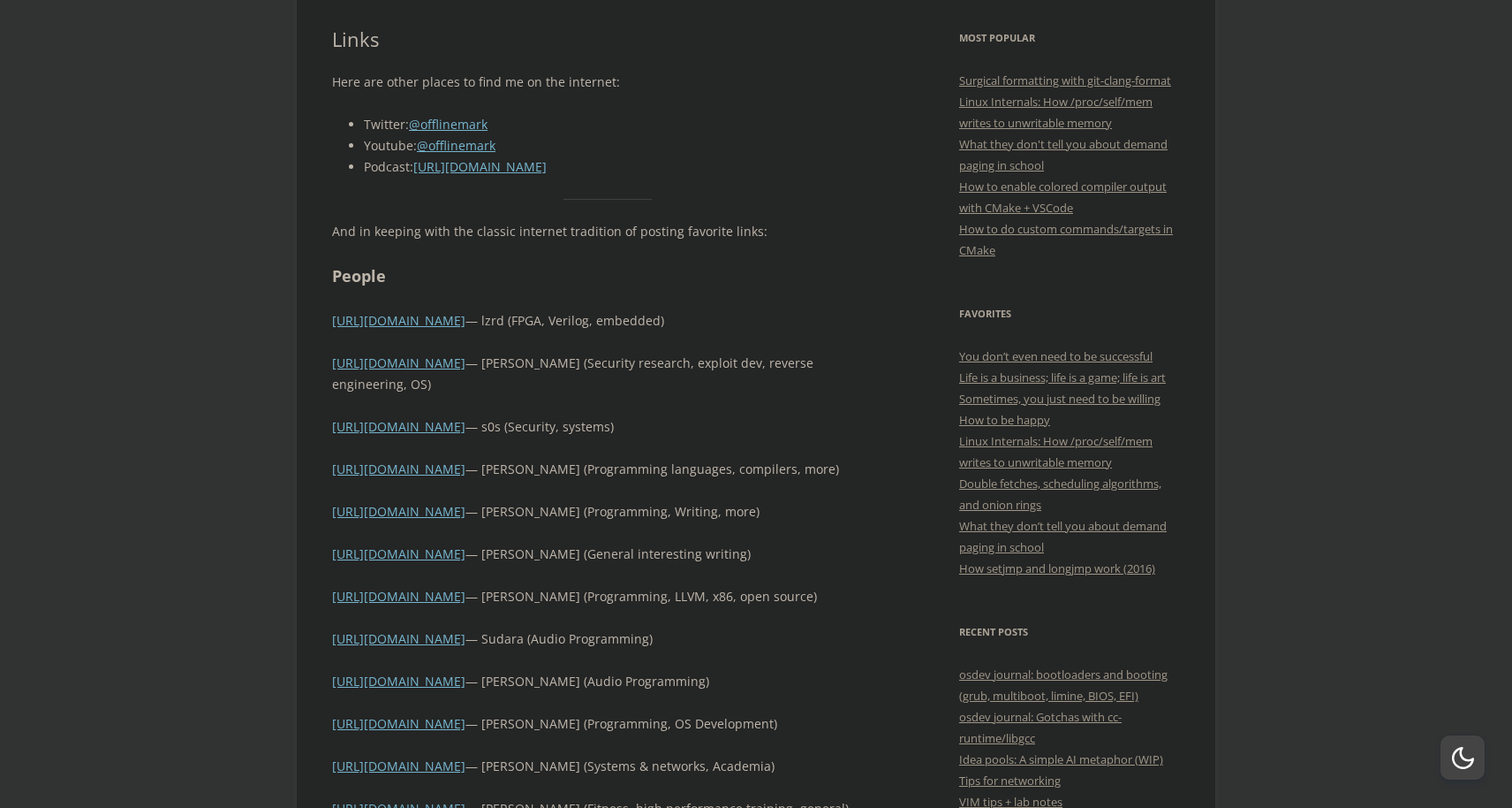
scroll to position [323, 0]
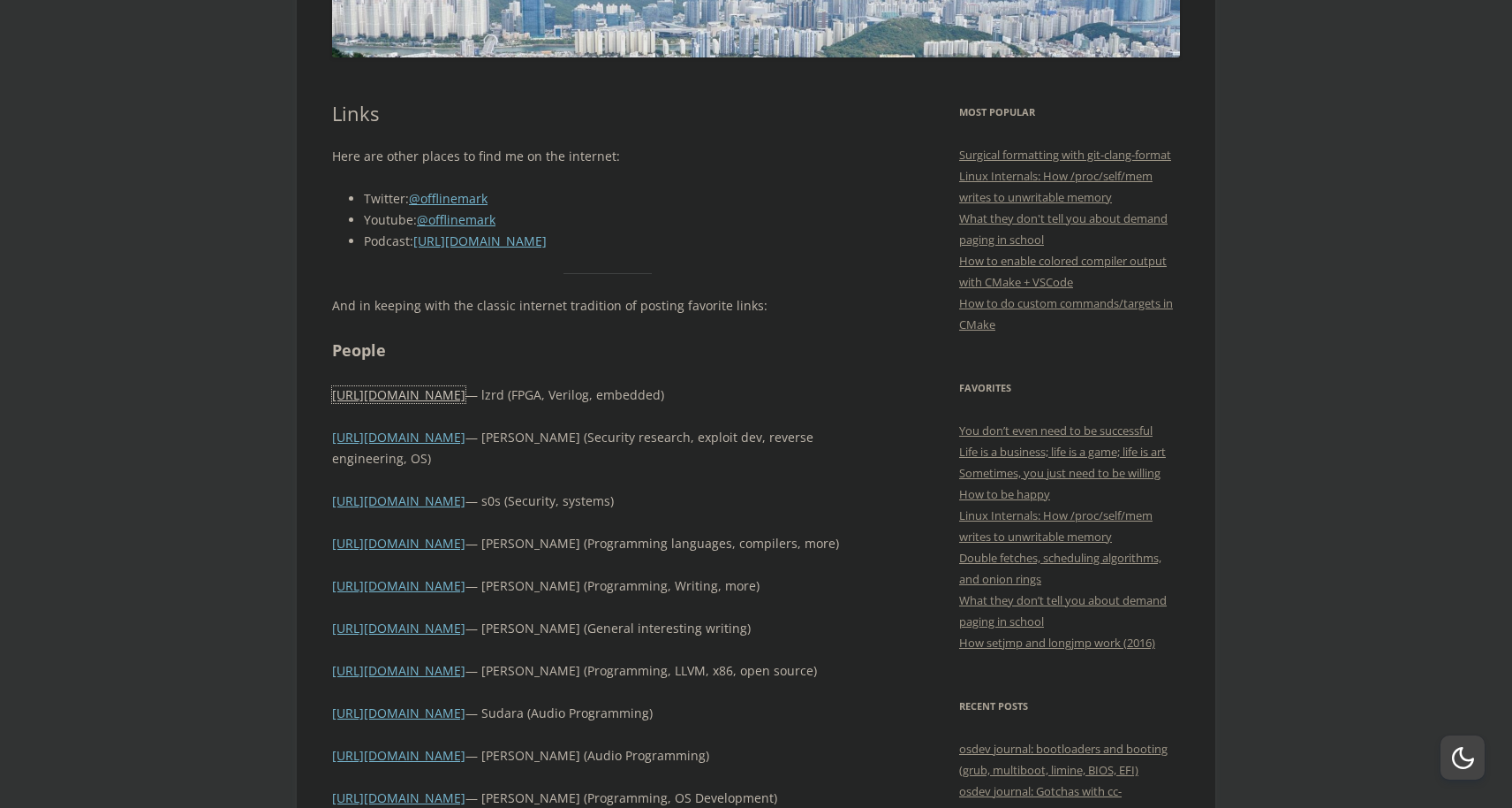
click at [442, 395] on link "[URL][DOMAIN_NAME]" at bounding box center [399, 395] width 133 height 17
click at [492, 244] on link "https://podcasters.spotify.com/pod/show/offlinemark/" at bounding box center [480, 241] width 133 height 17
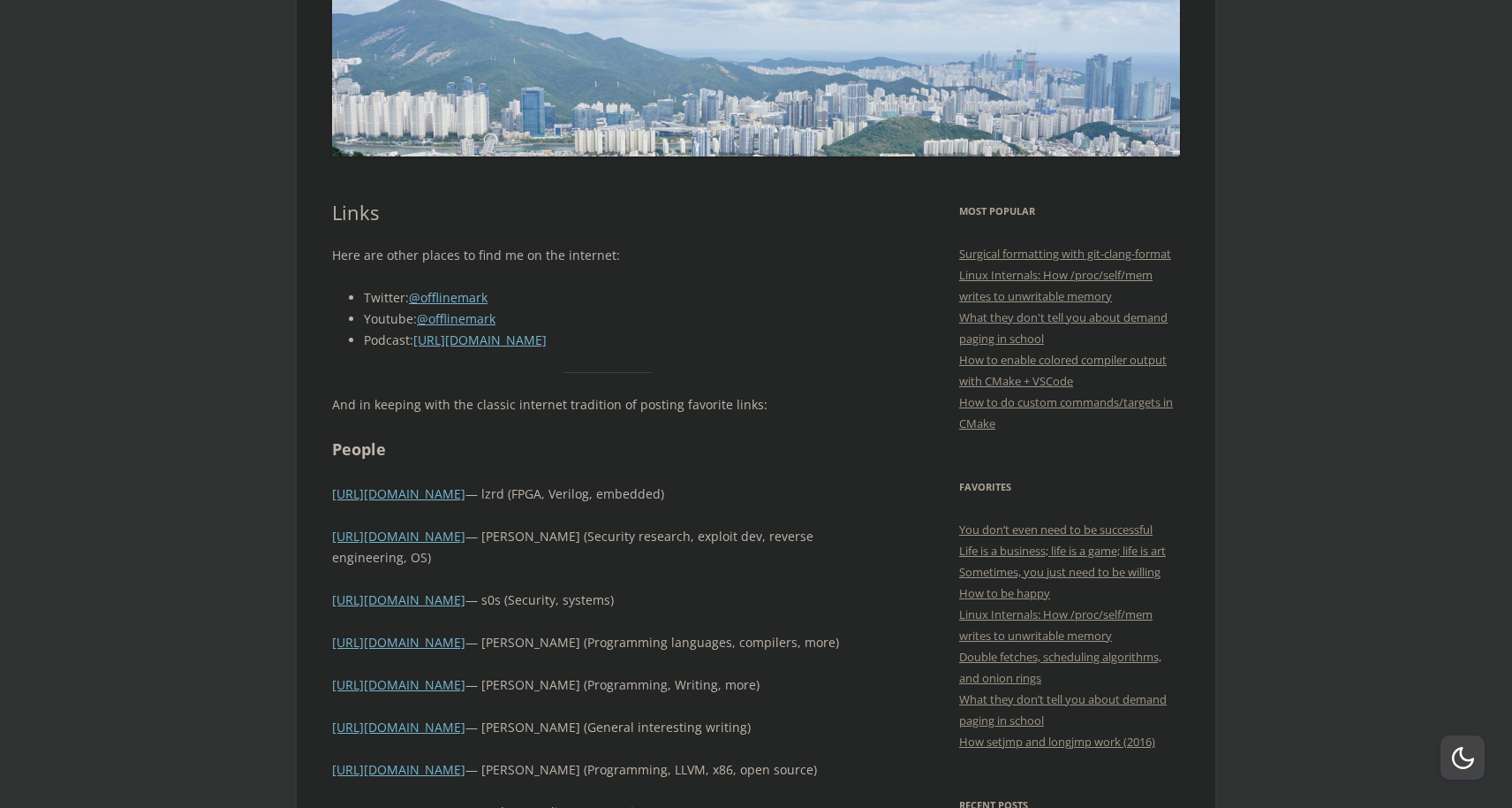
scroll to position [185, 0]
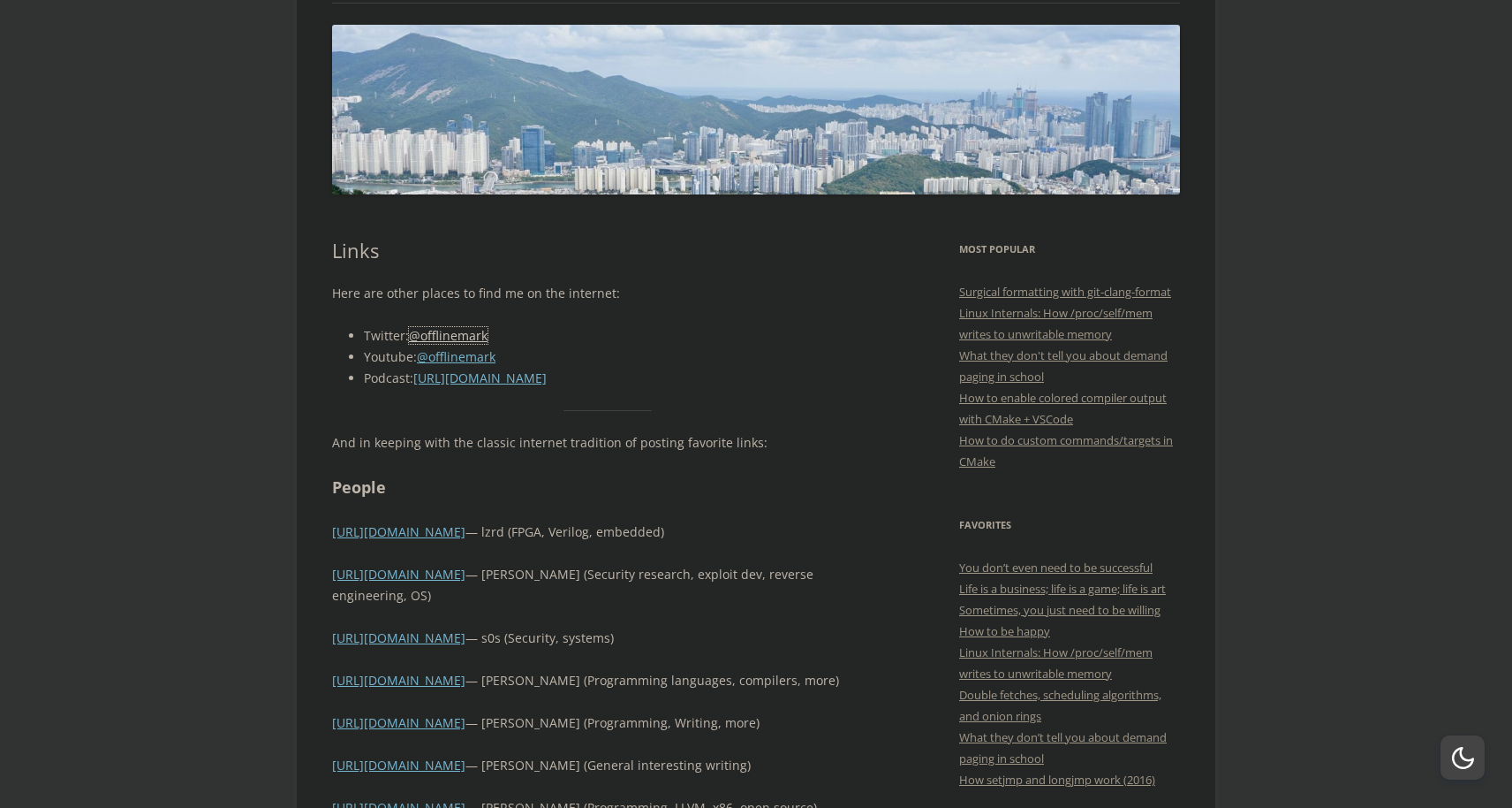
click at [453, 338] on link "@offlinemark" at bounding box center [448, 335] width 79 height 17
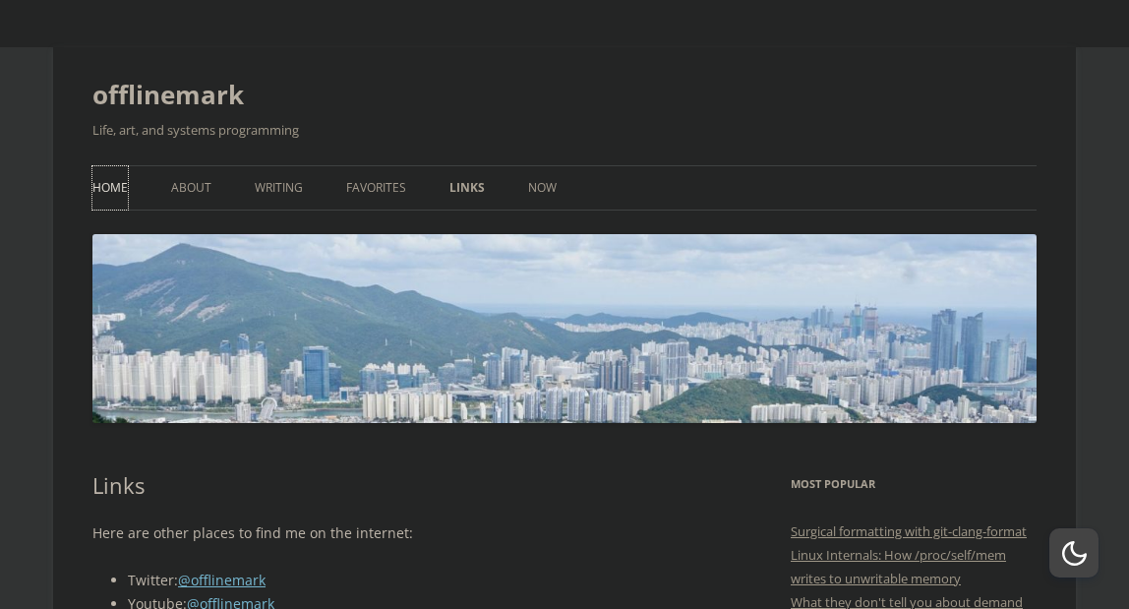
click at [98, 175] on link "Home" at bounding box center [109, 187] width 35 height 43
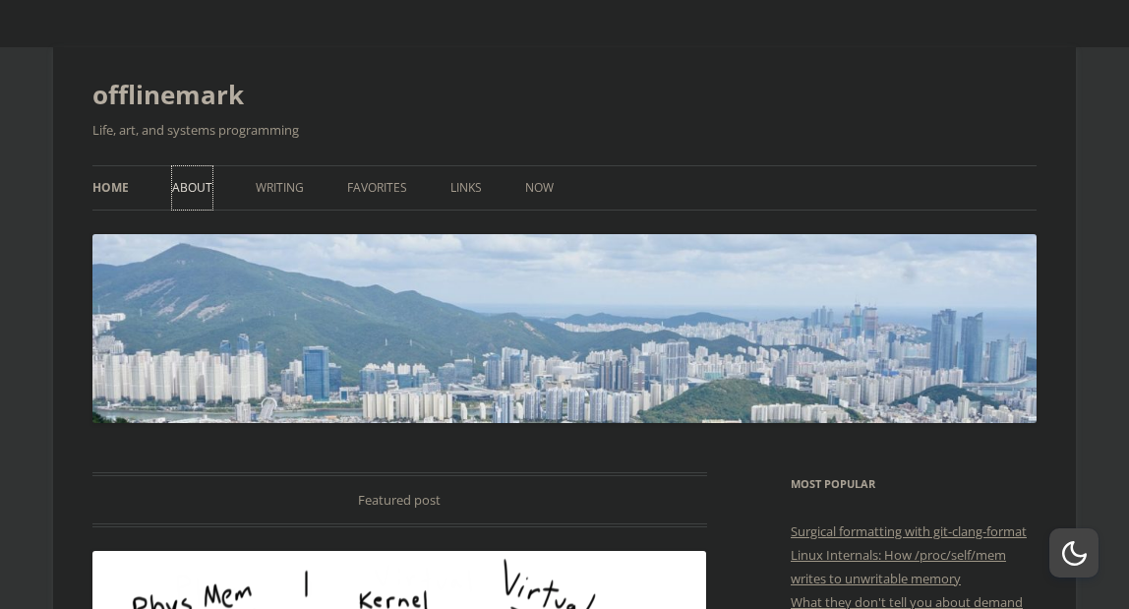
click at [178, 170] on link "About" at bounding box center [192, 187] width 40 height 43
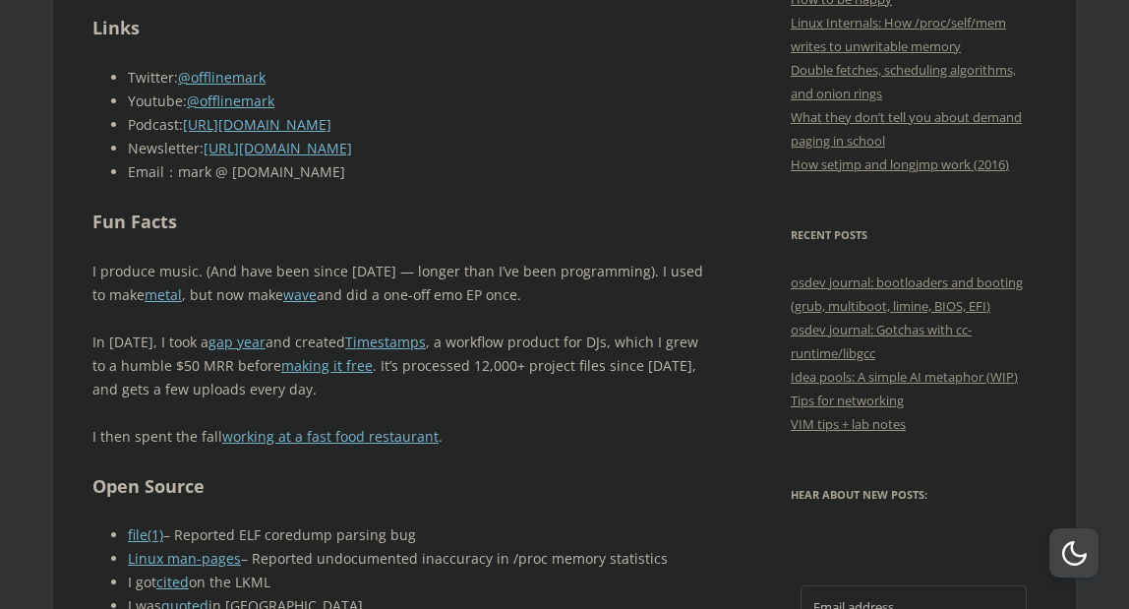
scroll to position [896, 0]
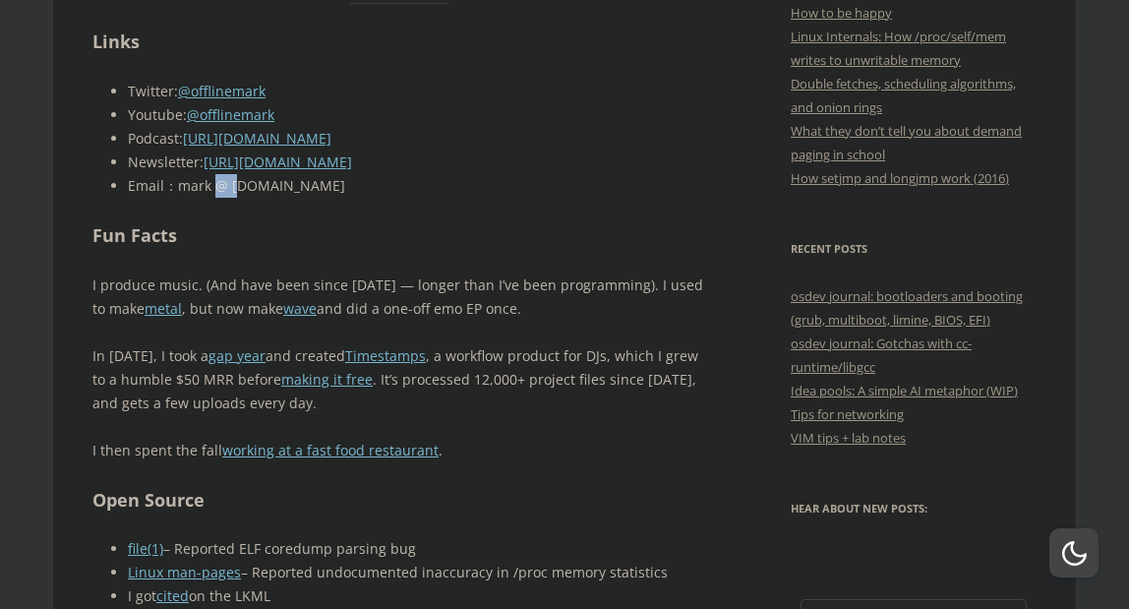
drag, startPoint x: 213, startPoint y: 187, endPoint x: 234, endPoint y: 189, distance: 20.7
click at [234, 189] on li "Email：mark @ [DOMAIN_NAME]" at bounding box center [417, 186] width 579 height 24
click at [255, 225] on h2 "Fun Facts" at bounding box center [399, 235] width 615 height 29
click at [301, 172] on li "Newsletter: https://offlinemark.com/subscribe/" at bounding box center [417, 162] width 579 height 24
click at [307, 171] on li "Newsletter: https://offlinemark.com/subscribe/" at bounding box center [417, 162] width 579 height 24
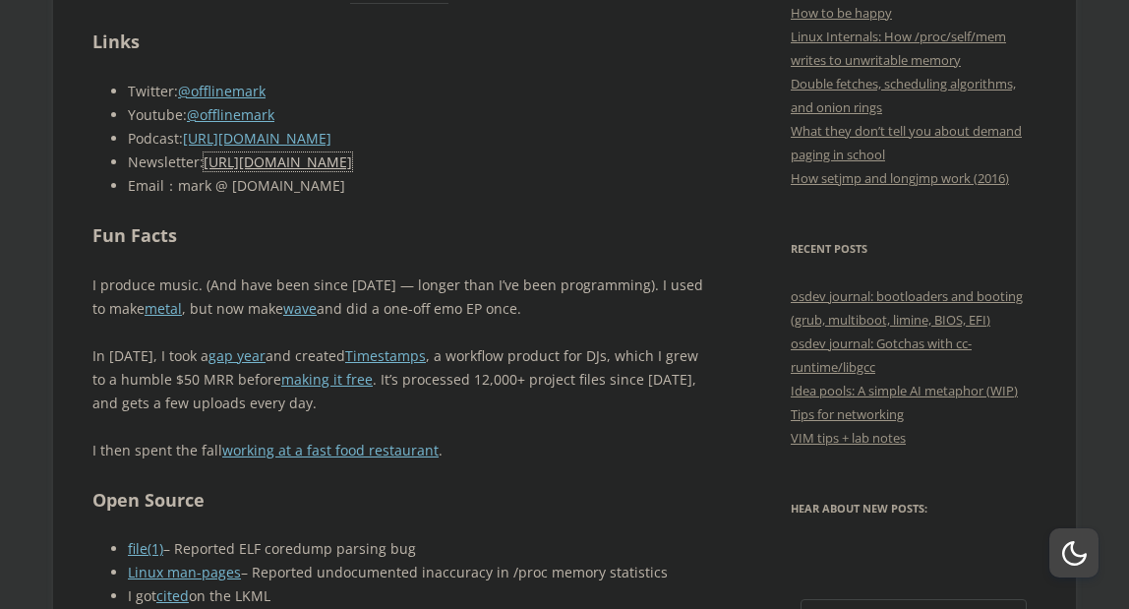
click at [314, 167] on link "https://offlinemark.com/subscribe/" at bounding box center [278, 161] width 148 height 19
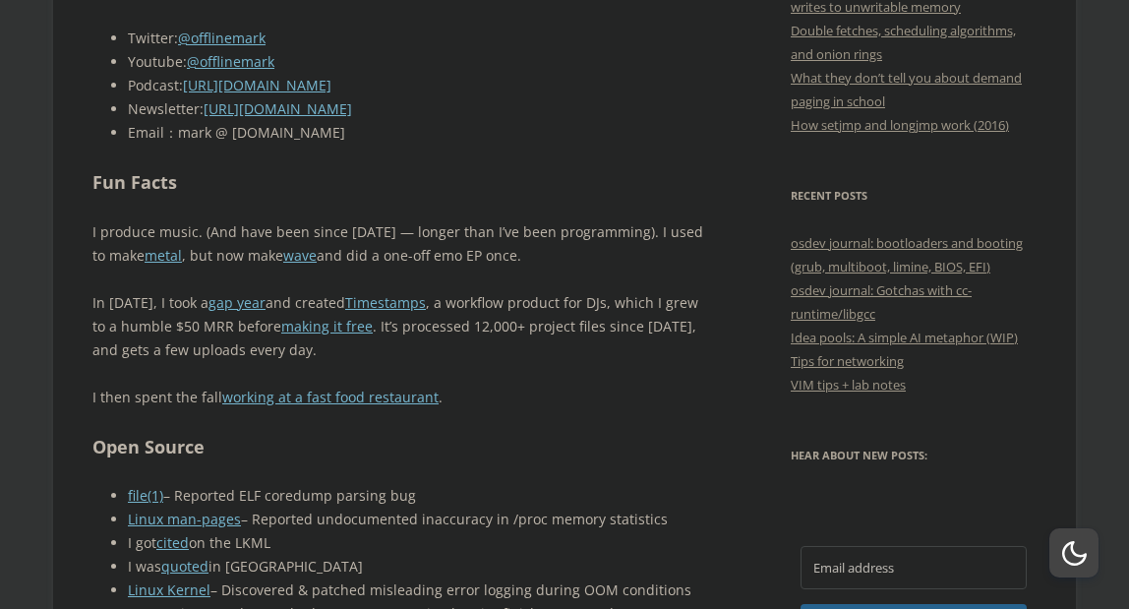
scroll to position [998, 0]
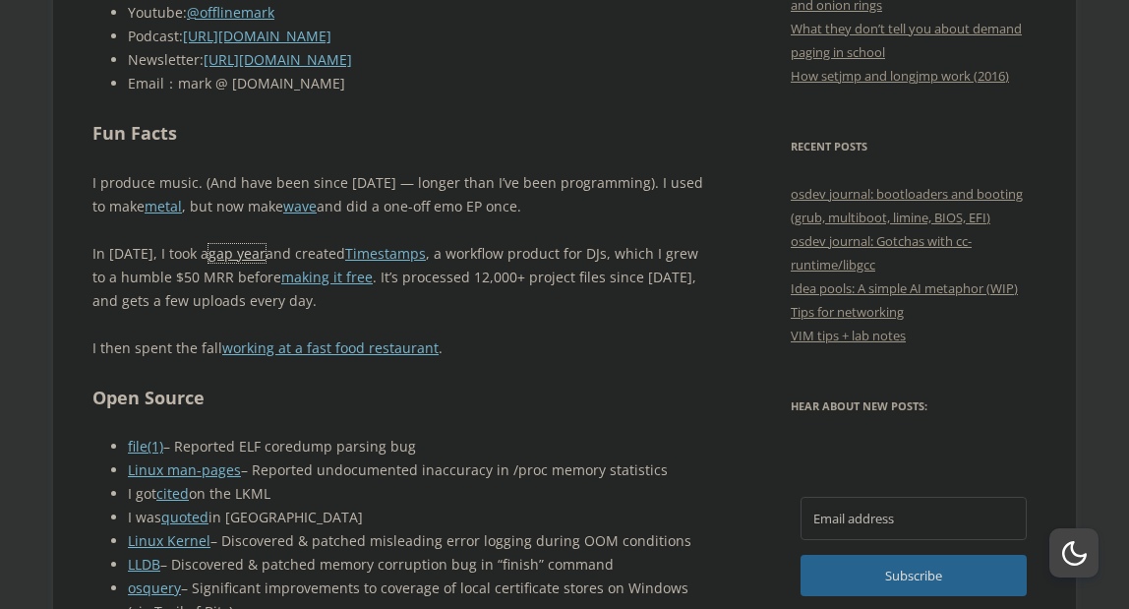
click at [231, 250] on link "gap year" at bounding box center [236, 253] width 57 height 19
click at [395, 256] on link "Timestamps" at bounding box center [385, 253] width 81 height 19
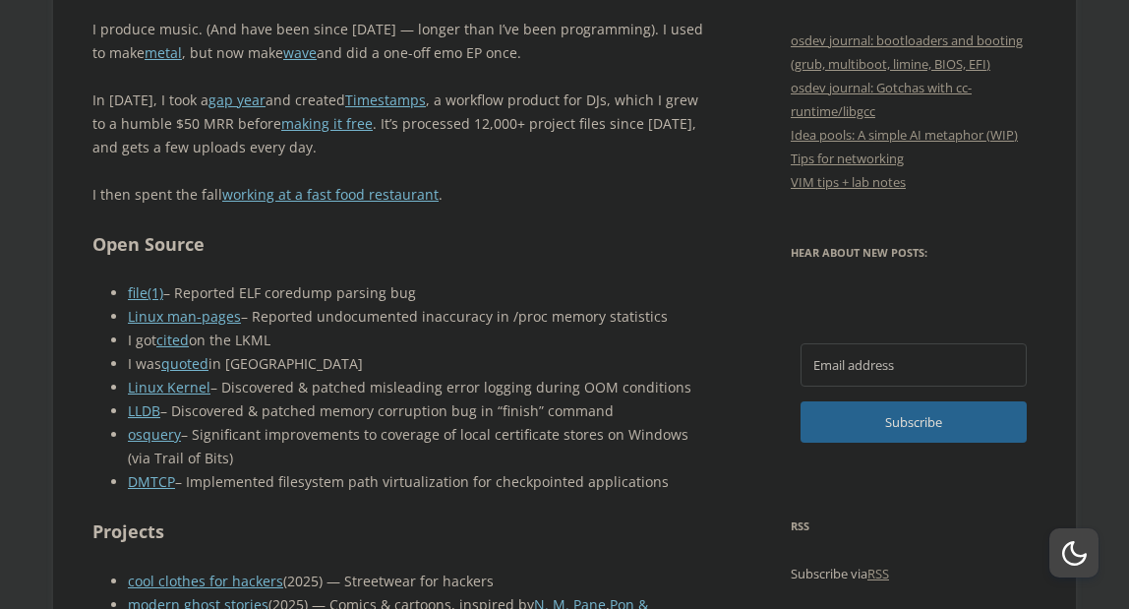
scroll to position [1159, 0]
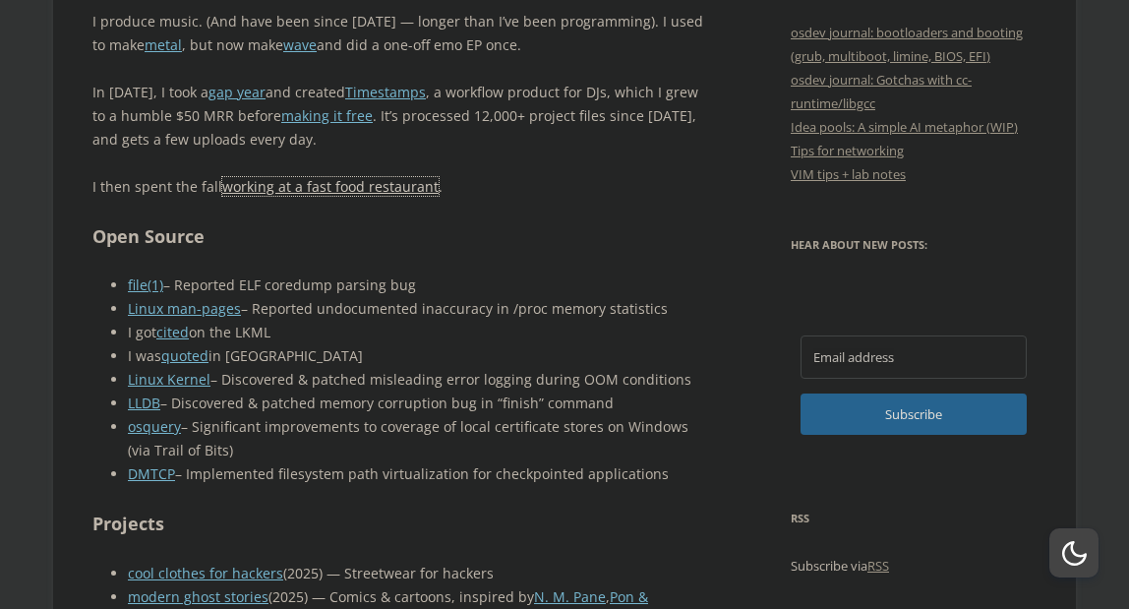
click at [268, 195] on link "working at a fast food restaurant" at bounding box center [330, 186] width 216 height 19
click at [178, 334] on link "cited" at bounding box center [172, 332] width 32 height 19
click at [166, 310] on link "Linux man-pages" at bounding box center [184, 308] width 113 height 19
click at [178, 385] on link "Linux Kernel" at bounding box center [169, 379] width 83 height 19
click at [138, 405] on link "LLDB" at bounding box center [144, 402] width 32 height 19
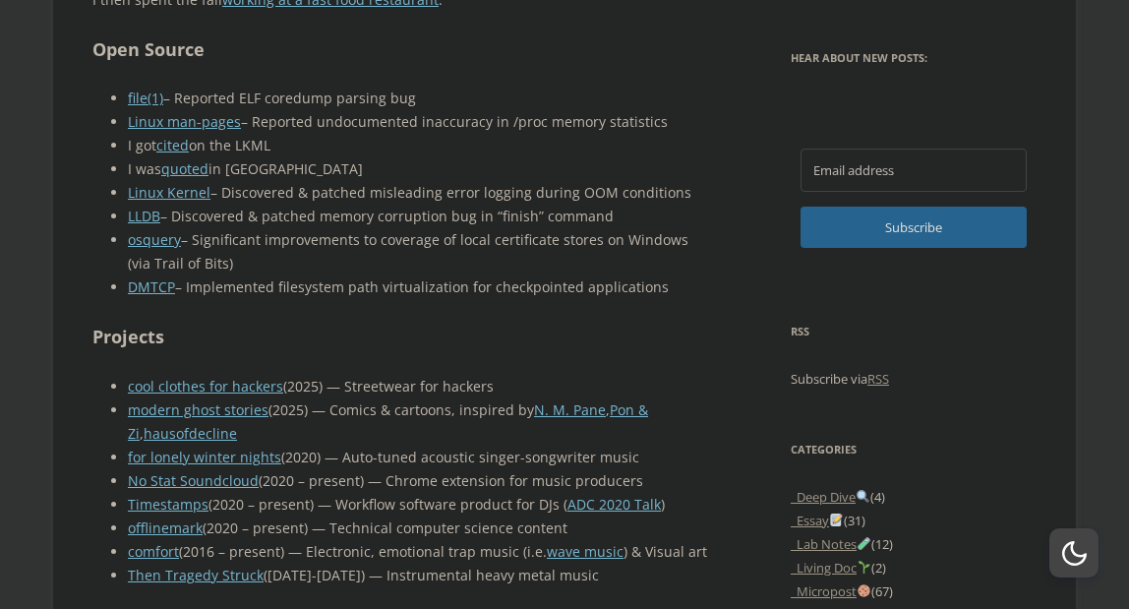
scroll to position [1382, 0]
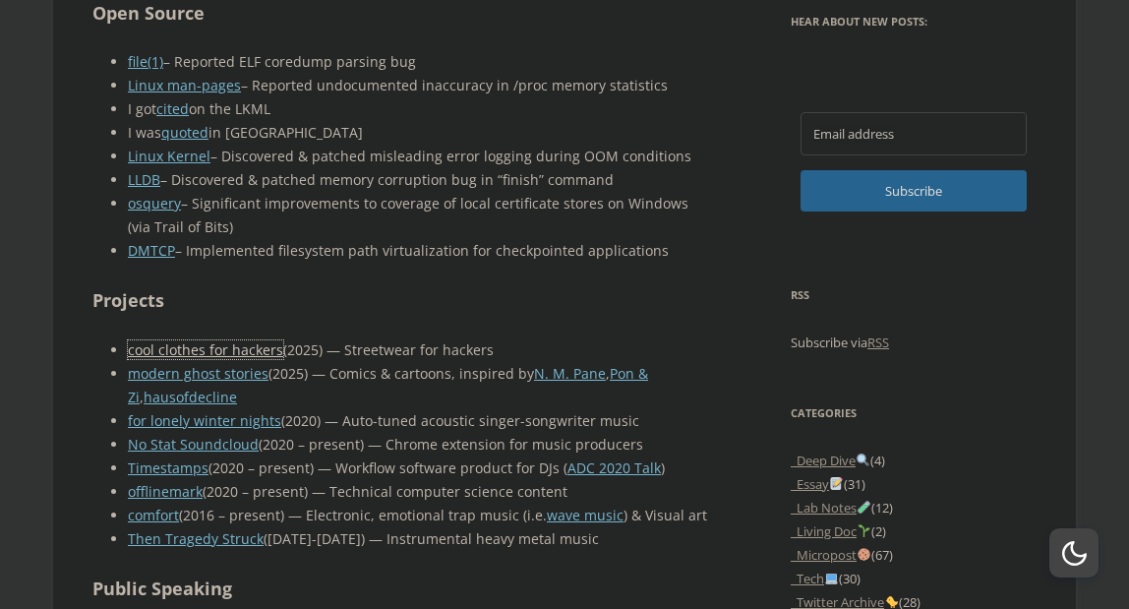
click at [260, 348] on link "cool clothes for hackers" at bounding box center [205, 349] width 155 height 19
click at [204, 370] on link "modern ghost stories" at bounding box center [198, 373] width 141 height 19
click at [225, 448] on link "No Stat Soundcloud" at bounding box center [193, 444] width 131 height 19
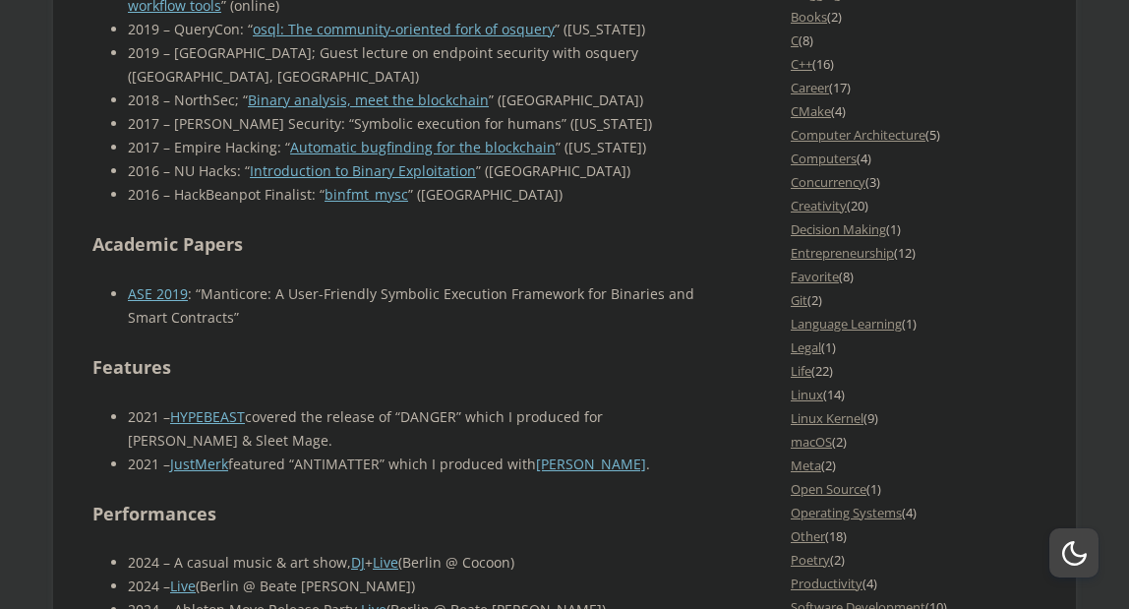
scroll to position [2073, 0]
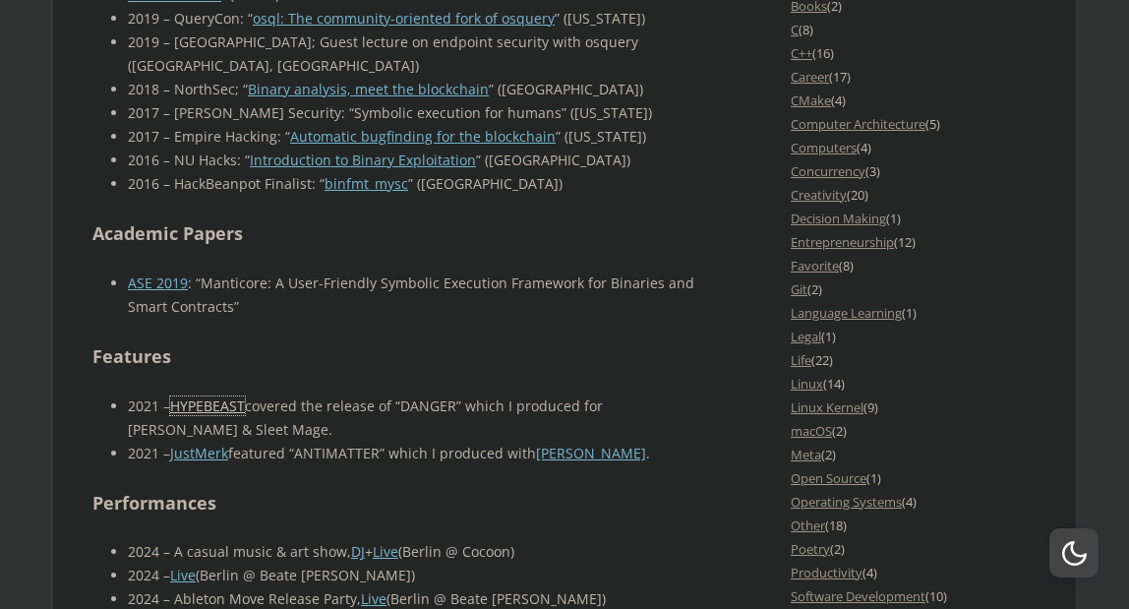
click at [205, 396] on link "HYPEBEAST" at bounding box center [207, 405] width 75 height 19
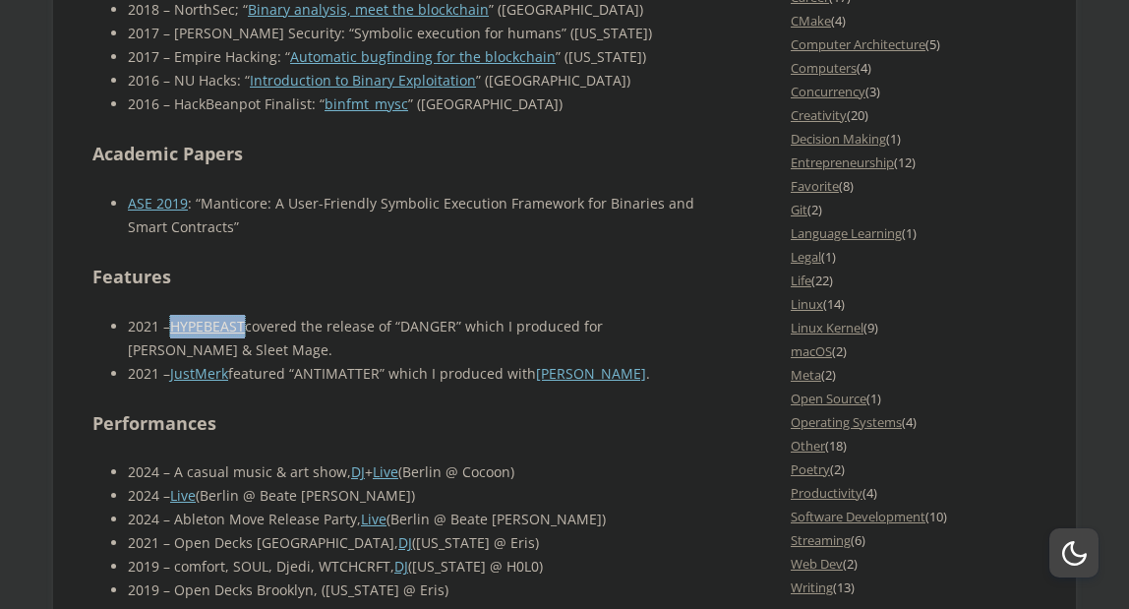
scroll to position [2133, 0]
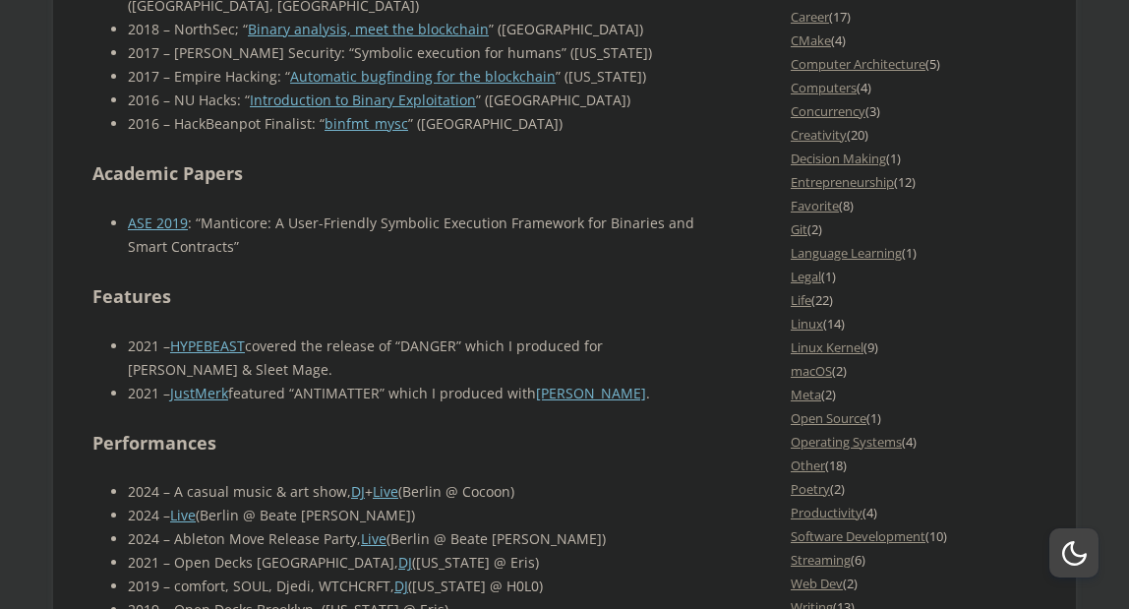
click at [511, 334] on li "2021 – HYPEBEAST covered the release of “DANGER” which I produced for YAOKAI & …" at bounding box center [417, 357] width 579 height 47
click at [391, 482] on link "Live" at bounding box center [386, 491] width 26 height 19
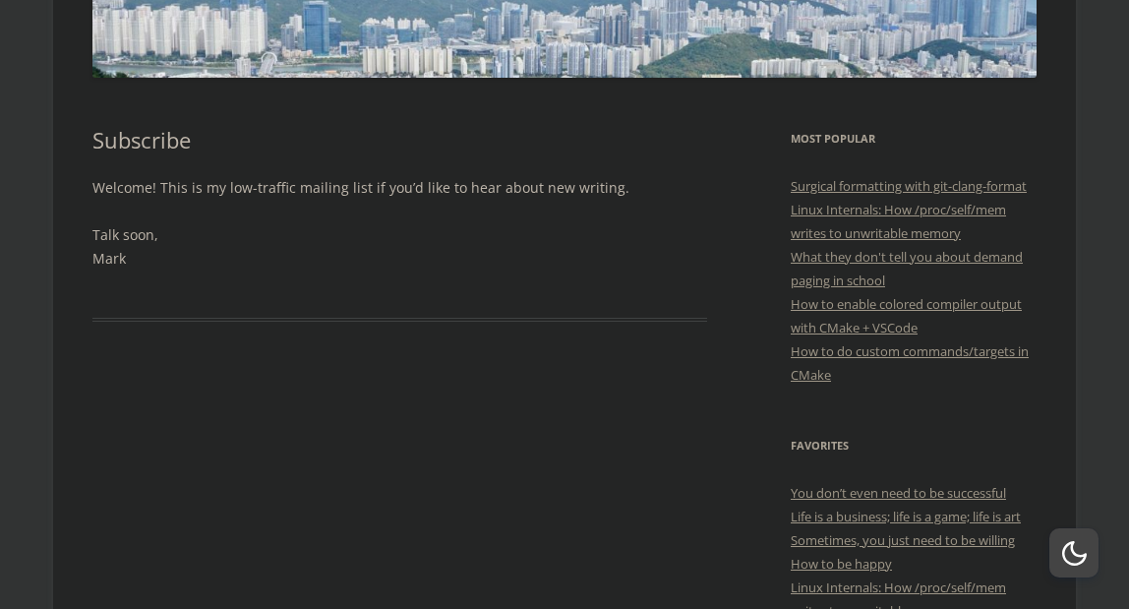
scroll to position [457, 0]
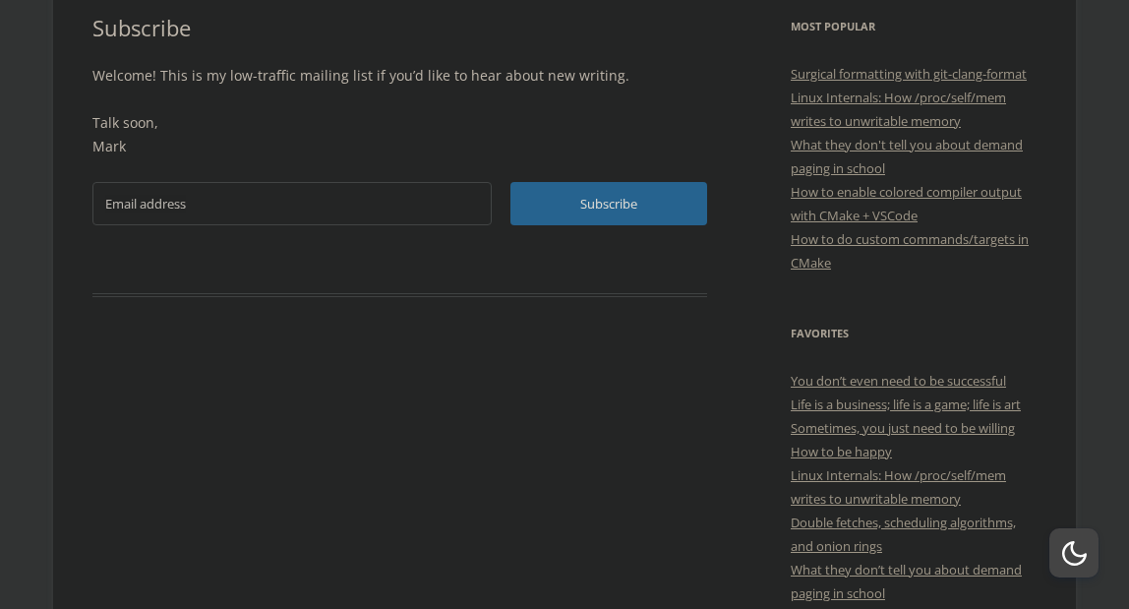
click at [265, 197] on input "Email address" at bounding box center [291, 203] width 399 height 43
click at [245, 211] on input "Email address" at bounding box center [291, 203] width 399 height 43
type input "[EMAIL_ADDRESS][DOMAIN_NAME]"
click at [642, 172] on div "Welcome! This is my low-traffic mailing list if you’d like to hear about new wr…" at bounding box center [399, 152] width 615 height 176
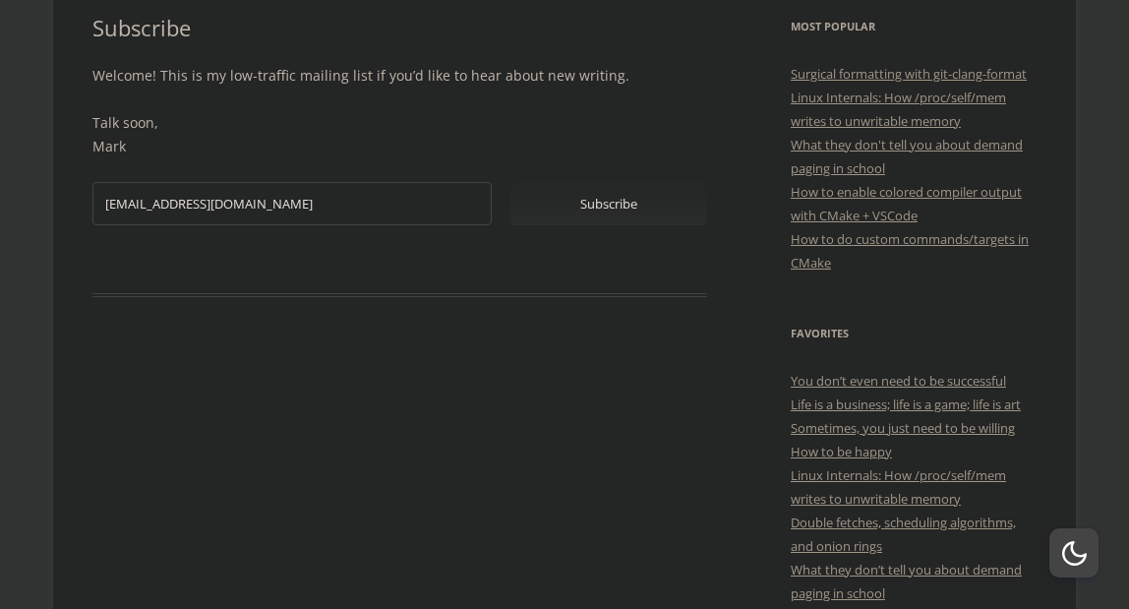
click at [610, 205] on span "Subscribe" at bounding box center [608, 203] width 197 height 41
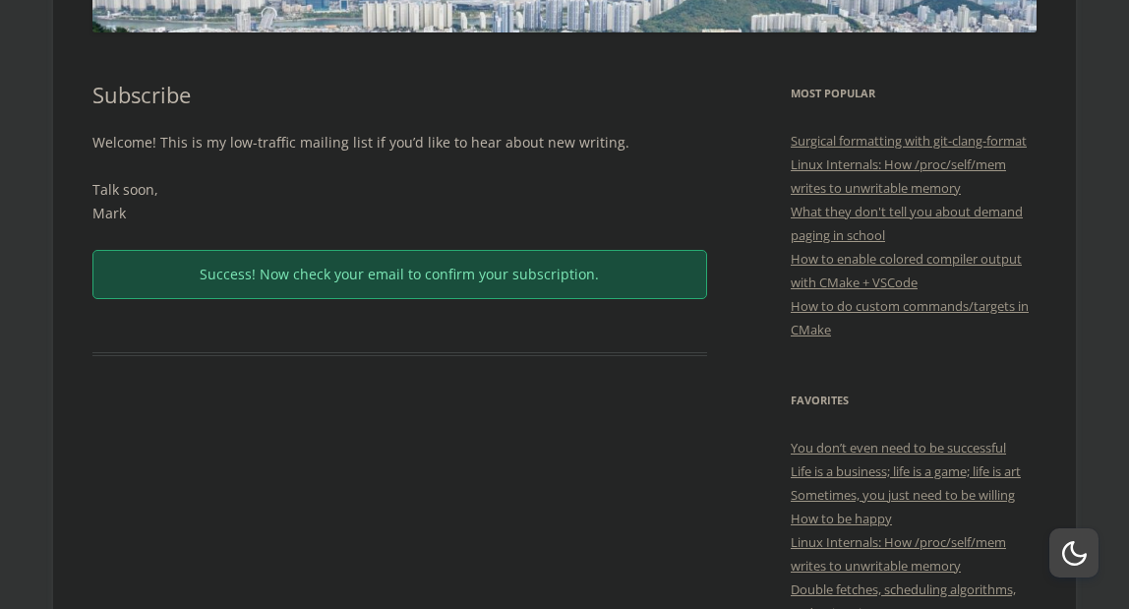
scroll to position [230, 0]
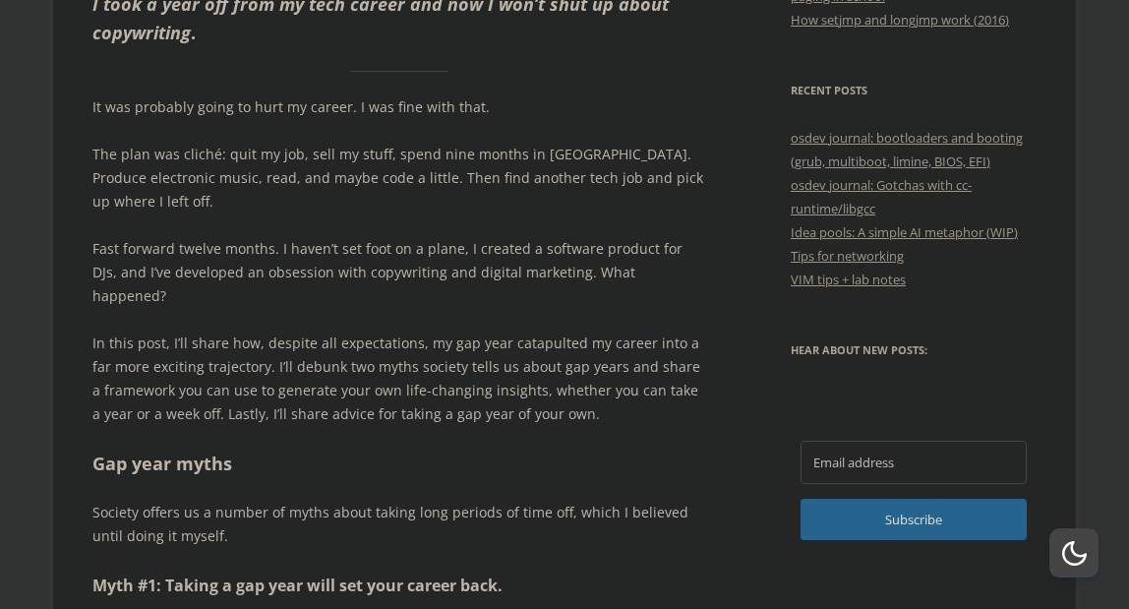
scroll to position [1067, 0]
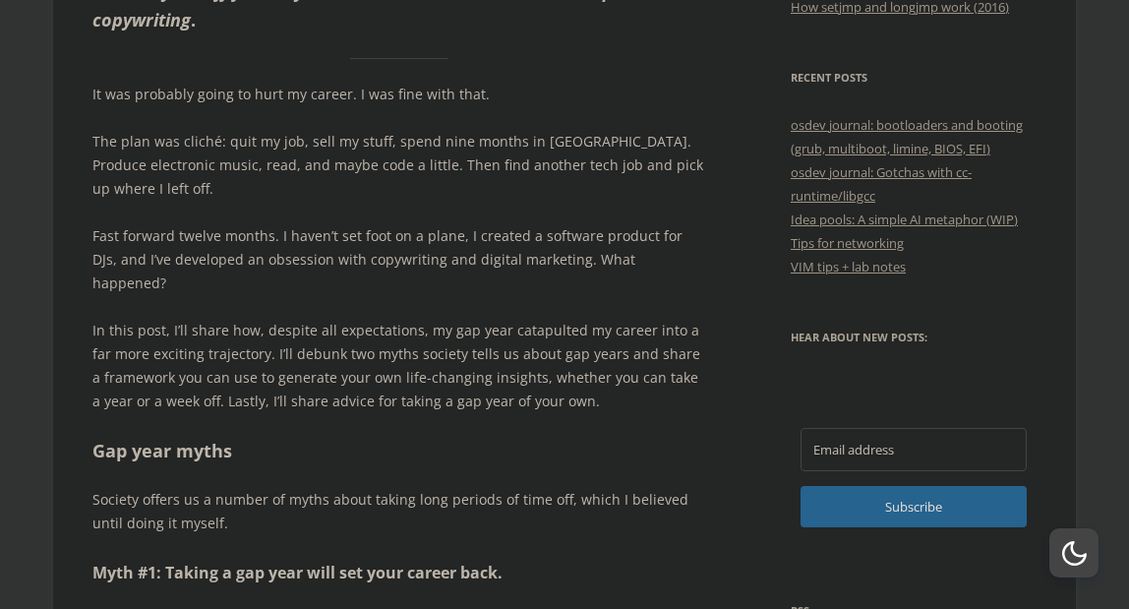
click at [538, 319] on p "In this post, I’ll share how, despite all expectations, my gap year catapulted …" at bounding box center [399, 366] width 615 height 94
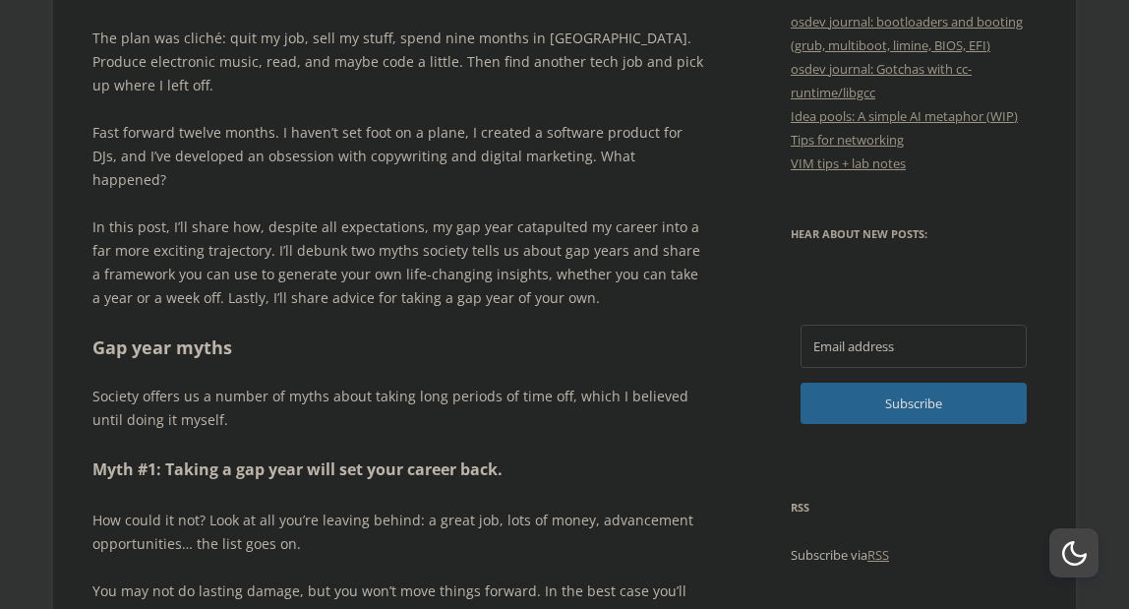
scroll to position [1181, 0]
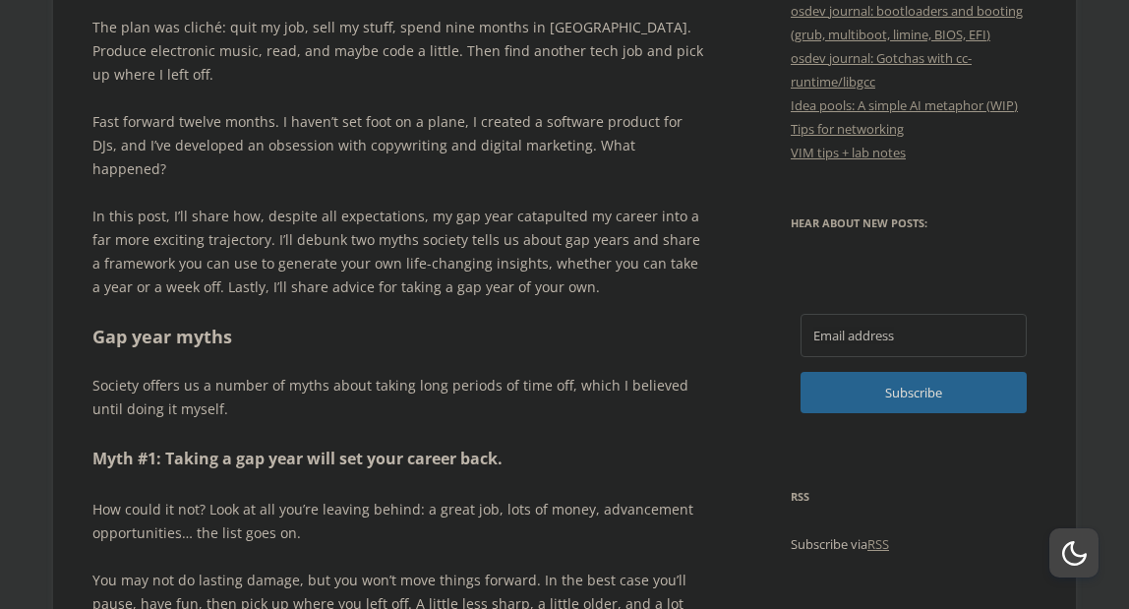
click at [555, 323] on h2 "Gap year myths" at bounding box center [399, 337] width 615 height 29
click at [375, 137] on p "Fast forward twelve months. I haven’t set foot on a plane, I created a software…" at bounding box center [399, 145] width 615 height 71
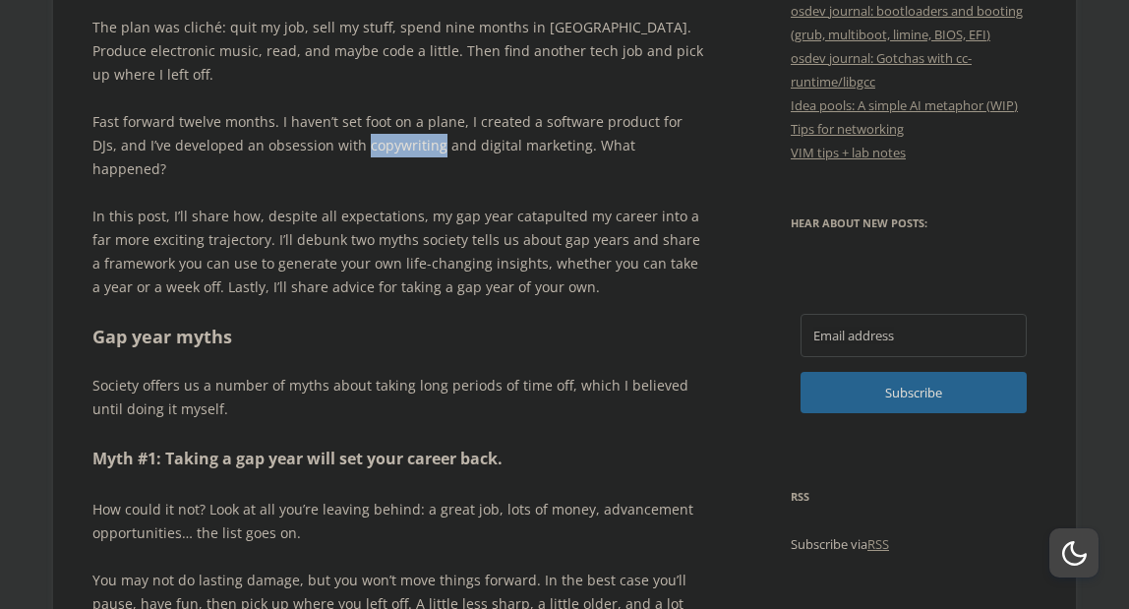
click at [375, 137] on p "Fast forward twelve months. I haven’t set foot on a plane, I created a software…" at bounding box center [399, 145] width 615 height 71
copy p "copywriting"
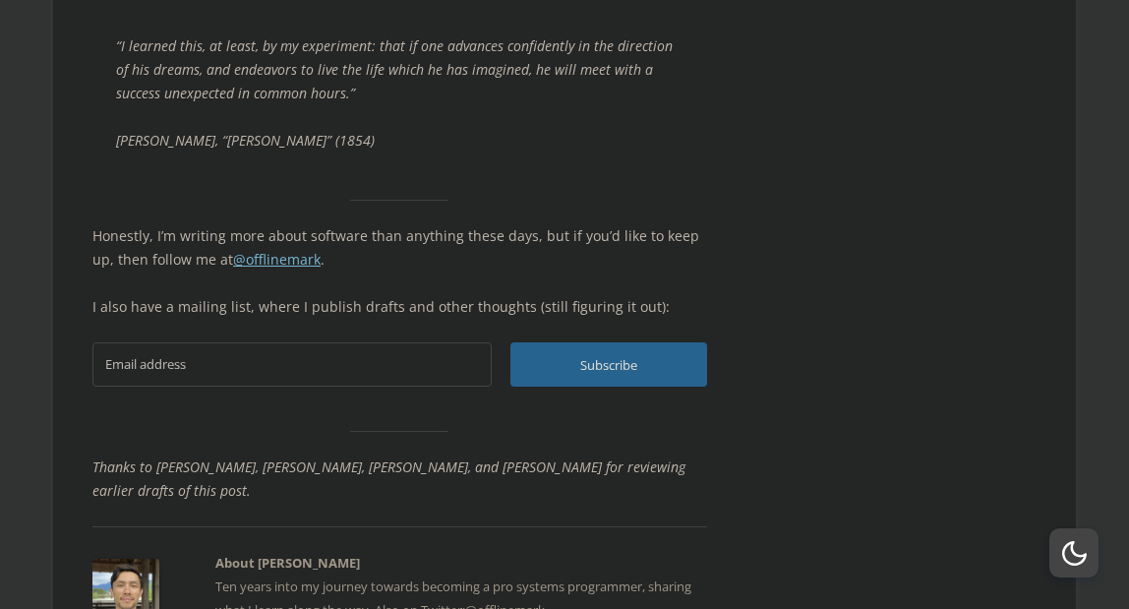
scroll to position [9176, 0]
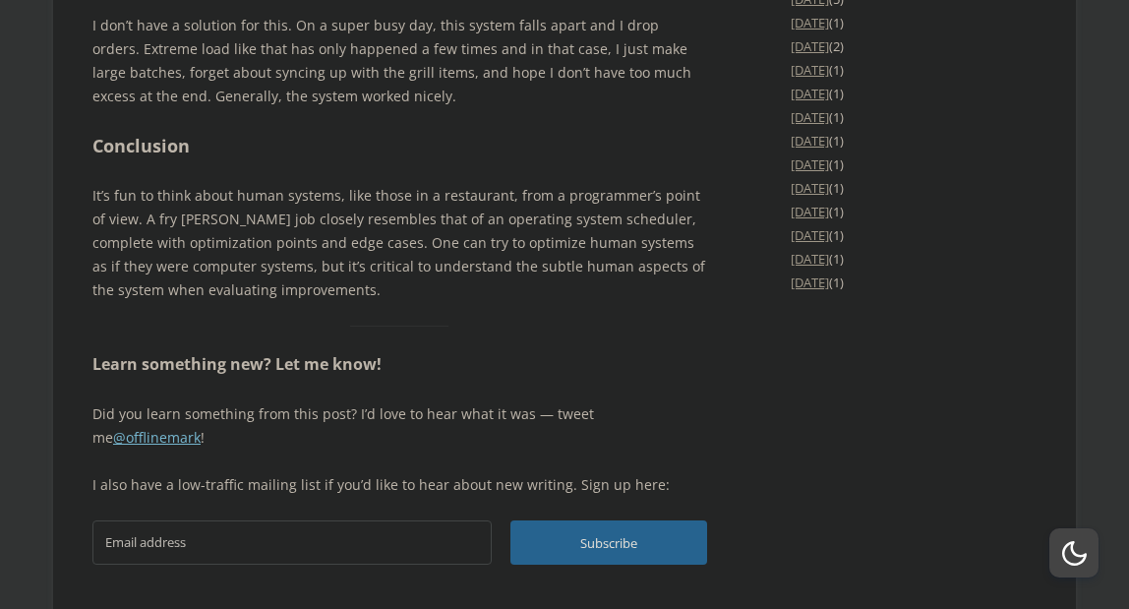
scroll to position [3830, 0]
